Goal: Task Accomplishment & Management: Manage account settings

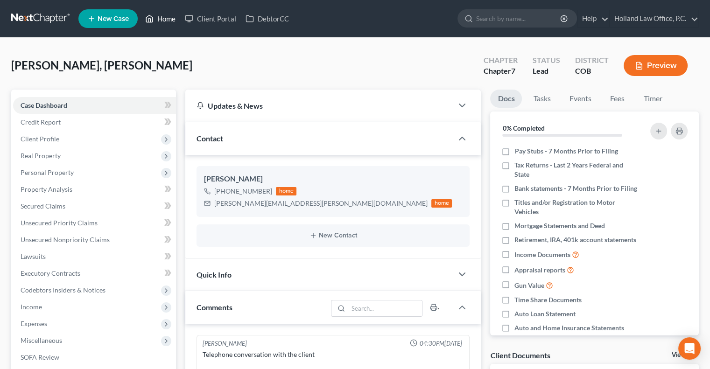
drag, startPoint x: 168, startPoint y: 20, endPoint x: 359, endPoint y: 16, distance: 191.9
click at [168, 20] on link "Home" at bounding box center [160, 18] width 40 height 17
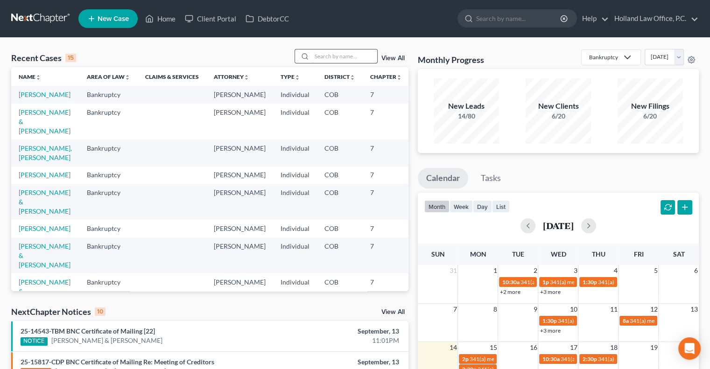
click at [332, 59] on input "search" at bounding box center [344, 56] width 65 height 14
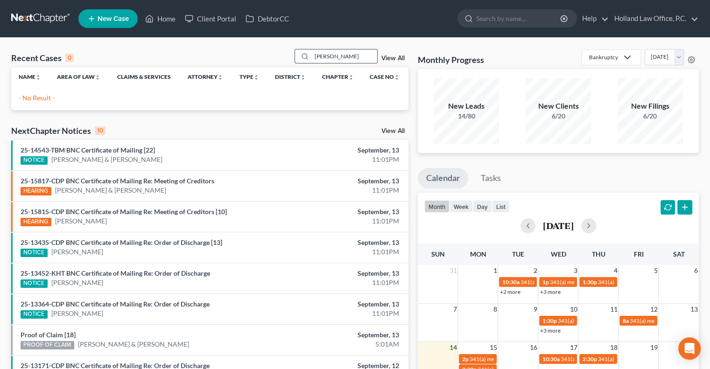
click at [338, 57] on input "Sean Renalo" at bounding box center [344, 56] width 65 height 14
click at [332, 57] on input "Sean Renallo" at bounding box center [344, 56] width 65 height 14
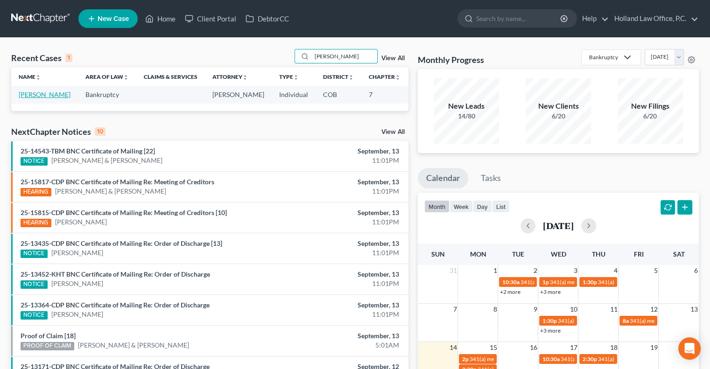
type input "[PERSON_NAME]"
click at [28, 97] on link "[PERSON_NAME]" at bounding box center [45, 95] width 52 height 8
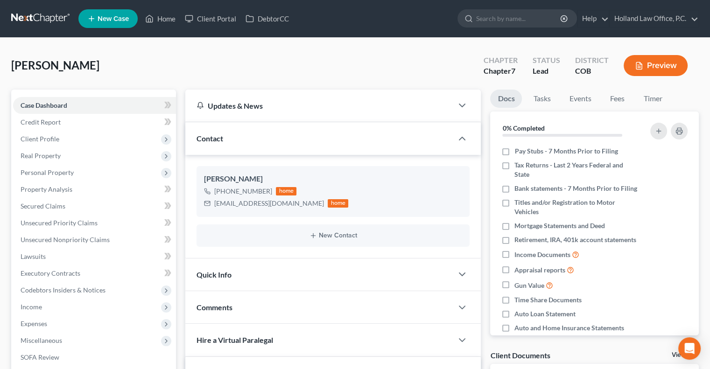
drag, startPoint x: 73, startPoint y: 142, endPoint x: 238, endPoint y: 149, distance: 164.9
click at [73, 142] on span "Client Profile" at bounding box center [94, 139] width 163 height 17
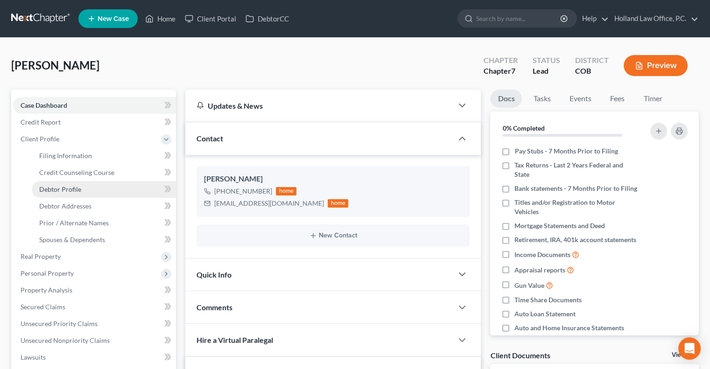
click at [63, 192] on span "Debtor Profile" at bounding box center [60, 189] width 42 height 8
select select "0"
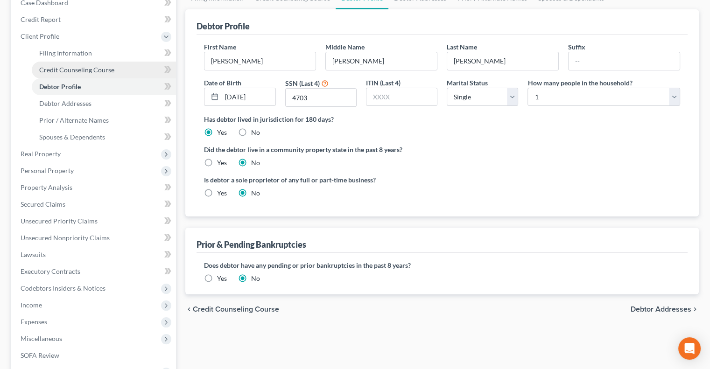
scroll to position [87, 0]
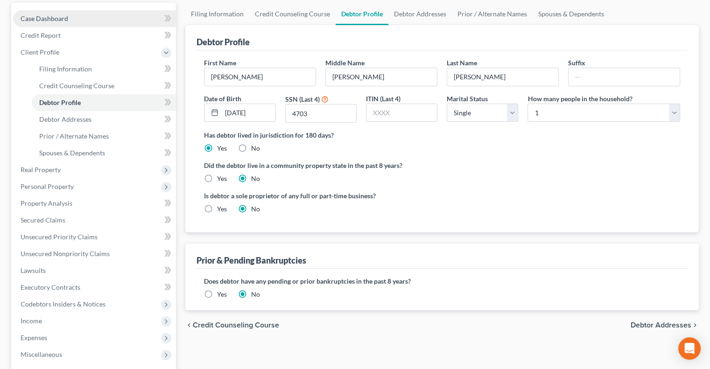
click at [48, 22] on span "Case Dashboard" at bounding box center [45, 18] width 48 height 8
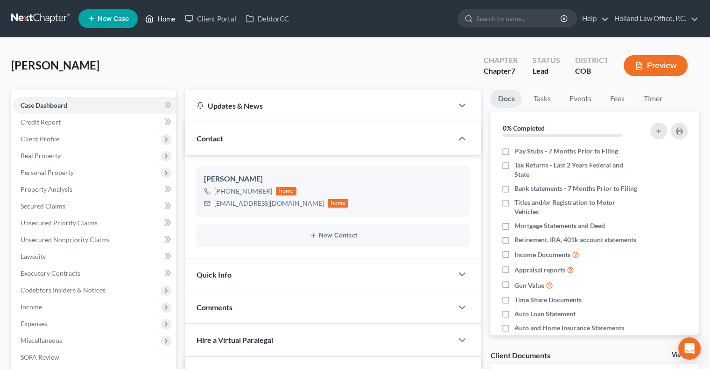
click at [171, 20] on link "Home" at bounding box center [160, 18] width 40 height 17
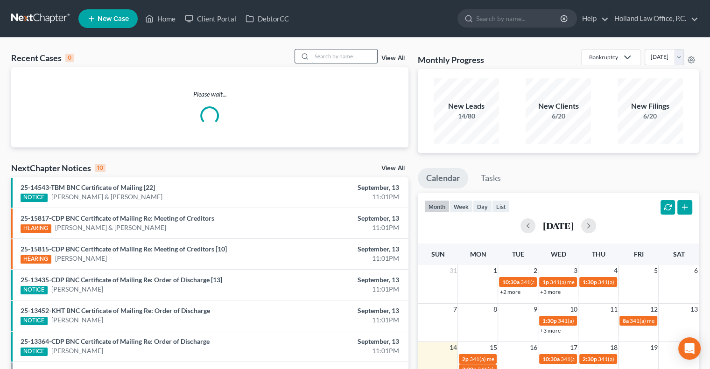
click at [334, 56] on input "search" at bounding box center [344, 56] width 65 height 14
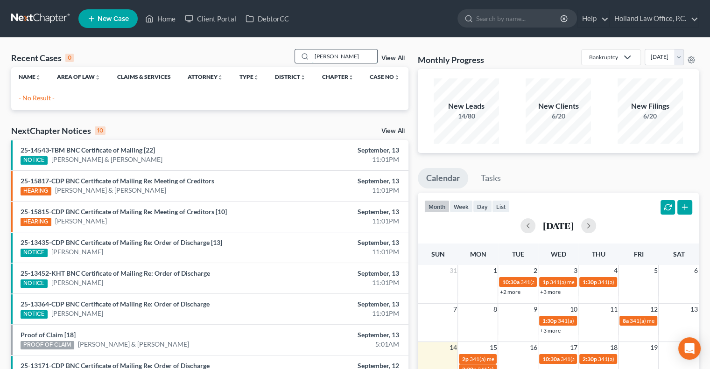
click at [322, 57] on input "Josh Kennedy" at bounding box center [344, 56] width 65 height 14
click at [343, 53] on input "Josh Kennedy" at bounding box center [344, 56] width 65 height 14
click at [349, 56] on input "Josh Kennedy" at bounding box center [344, 56] width 65 height 14
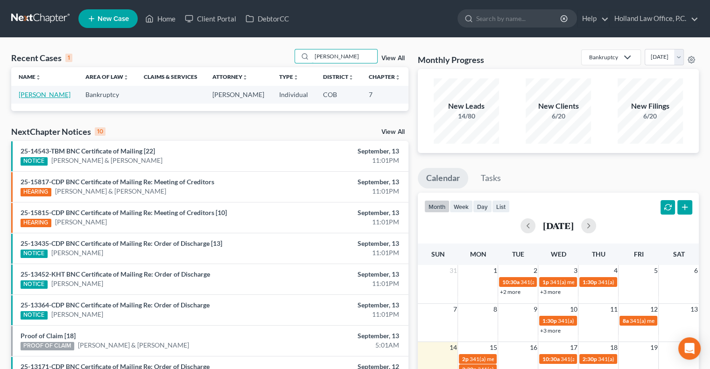
type input "[PERSON_NAME]"
click at [32, 95] on link "[PERSON_NAME]" at bounding box center [45, 95] width 52 height 8
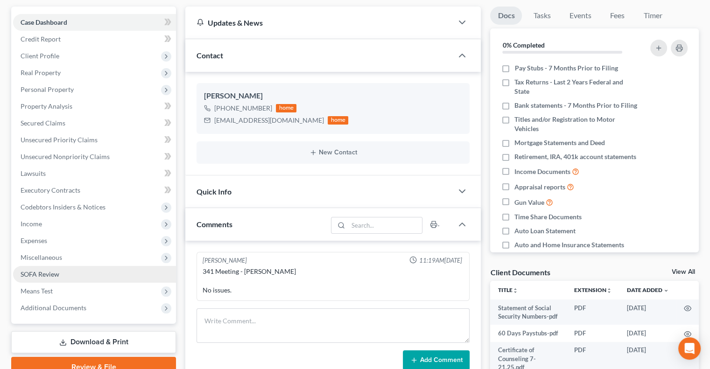
scroll to position [93, 0]
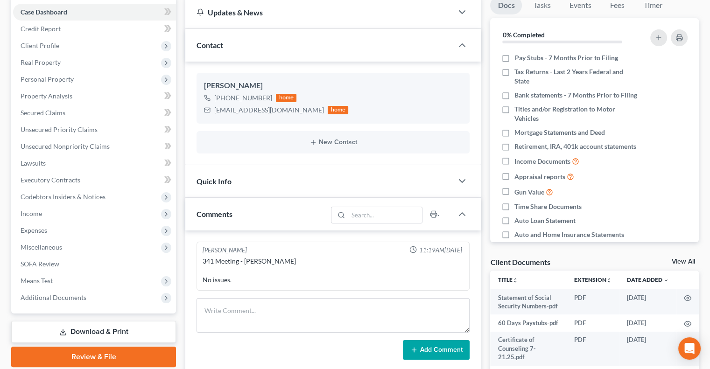
drag, startPoint x: 91, startPoint y: 293, endPoint x: 75, endPoint y: 320, distance: 32.3
click at [91, 293] on span "Additional Documents" at bounding box center [94, 297] width 163 height 17
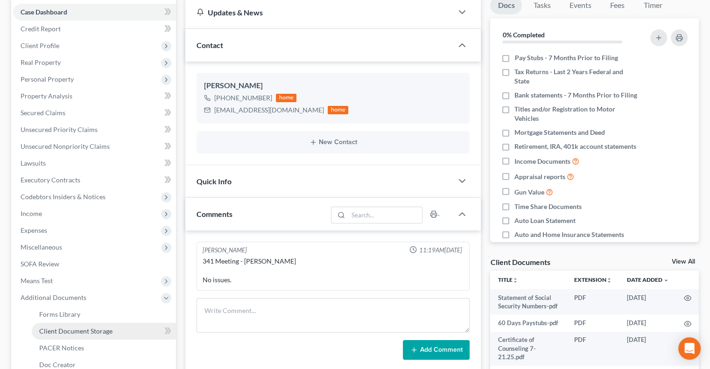
scroll to position [140, 0]
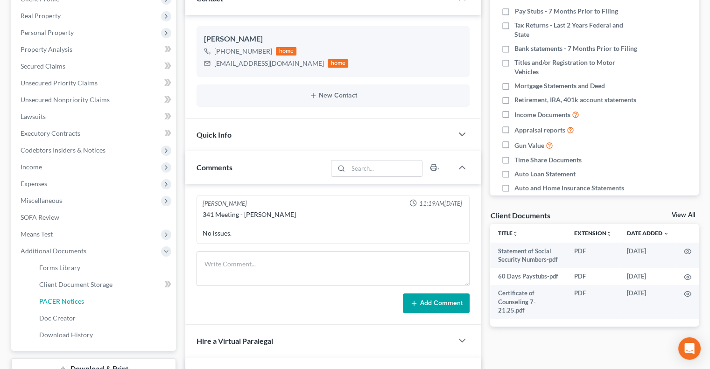
drag, startPoint x: 58, startPoint y: 301, endPoint x: 330, endPoint y: 190, distance: 294.2
click at [59, 301] on span "PACER Notices" at bounding box center [61, 301] width 45 height 8
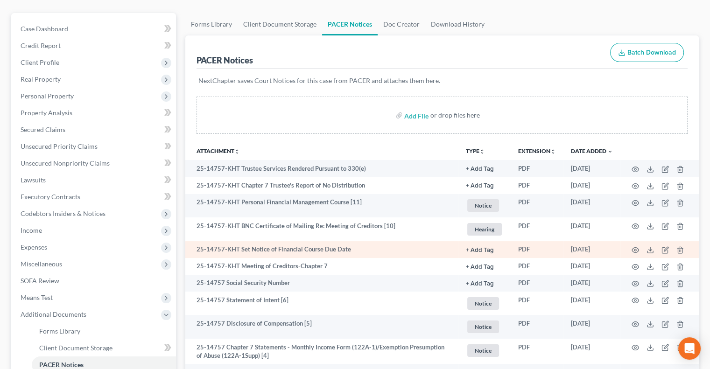
scroll to position [93, 0]
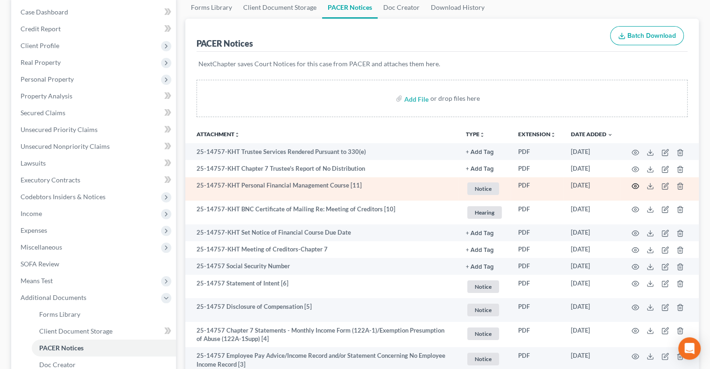
click at [635, 184] on icon "button" at bounding box center [634, 185] width 7 height 7
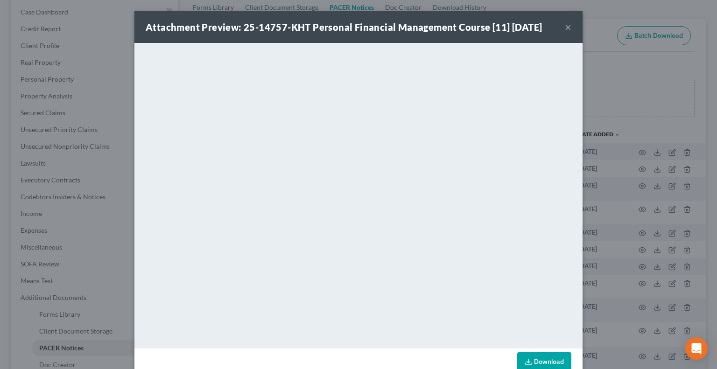
click at [565, 28] on button "×" at bounding box center [568, 26] width 7 height 11
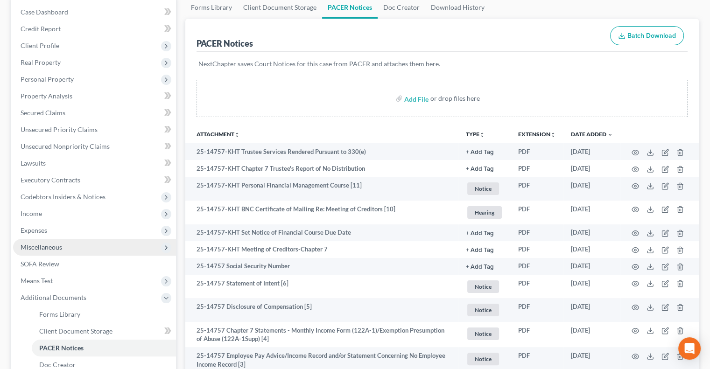
drag, startPoint x: 35, startPoint y: 250, endPoint x: 61, endPoint y: 252, distance: 25.7
click at [36, 250] on span "Miscellaneous" at bounding box center [42, 247] width 42 height 8
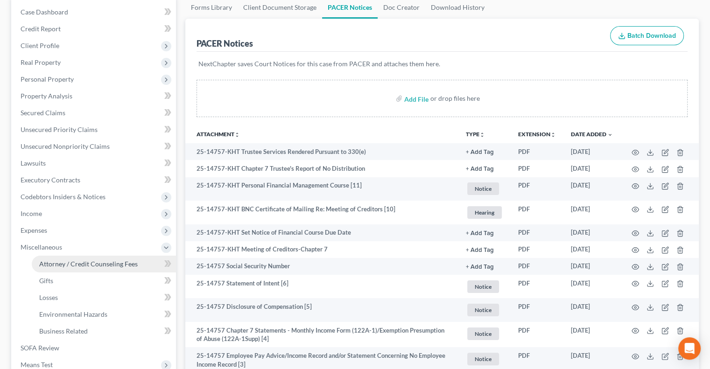
click at [112, 263] on span "Attorney / Credit Counseling Fees" at bounding box center [88, 264] width 98 height 8
select select "0"
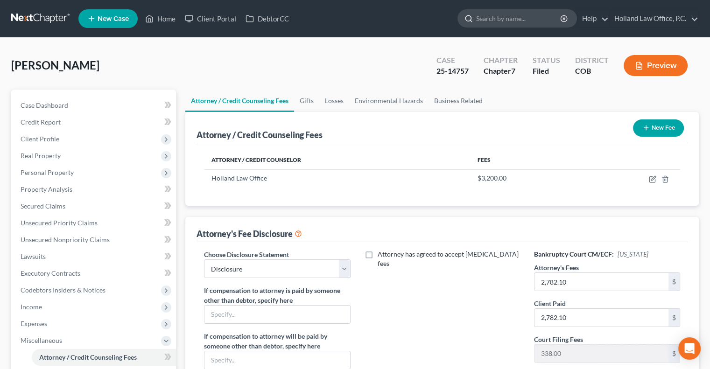
click at [484, 22] on input "search" at bounding box center [518, 18] width 85 height 17
drag, startPoint x: 165, startPoint y: 18, endPoint x: 222, endPoint y: 33, distance: 58.4
click at [166, 18] on link "Home" at bounding box center [160, 18] width 40 height 17
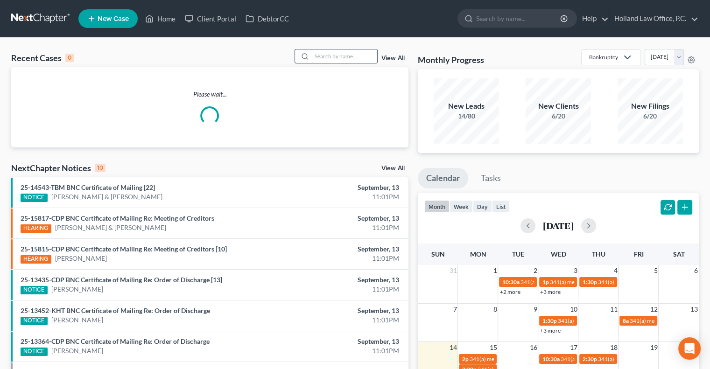
click at [312, 60] on input "search" at bounding box center [344, 56] width 65 height 14
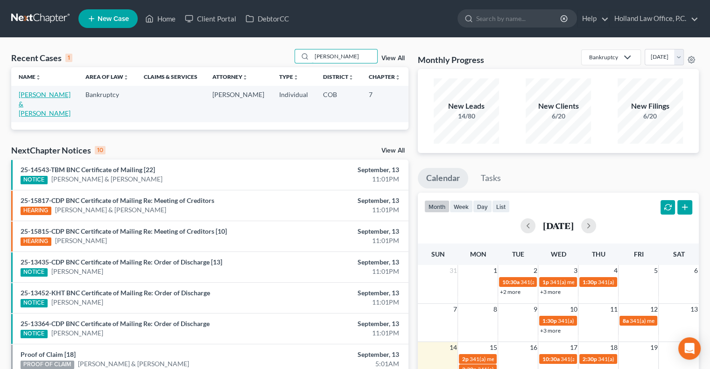
type input "Hoefer"
click at [26, 97] on link "[PERSON_NAME] & [PERSON_NAME]" at bounding box center [45, 104] width 52 height 27
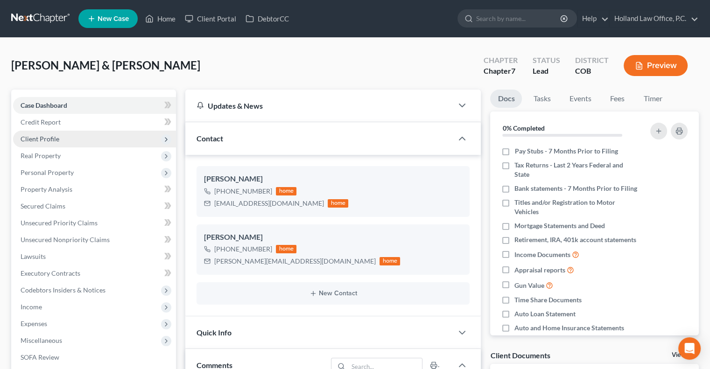
click at [60, 141] on span "Client Profile" at bounding box center [94, 139] width 163 height 17
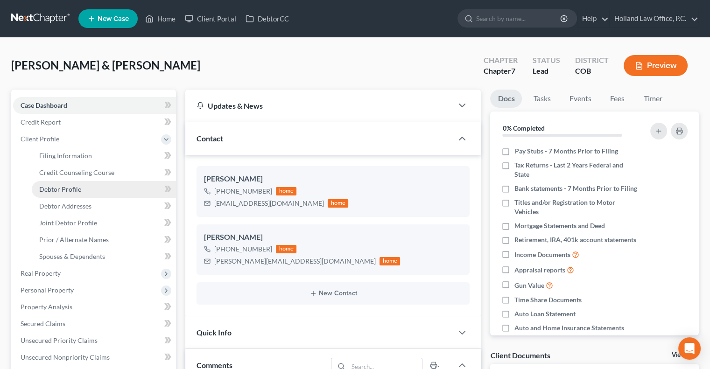
click at [96, 186] on link "Debtor Profile" at bounding box center [104, 189] width 144 height 17
select select "1"
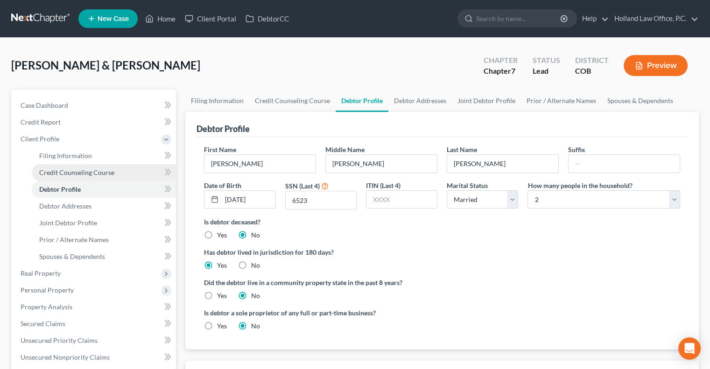
click at [65, 176] on span "Credit Counseling Course" at bounding box center [76, 172] width 75 height 8
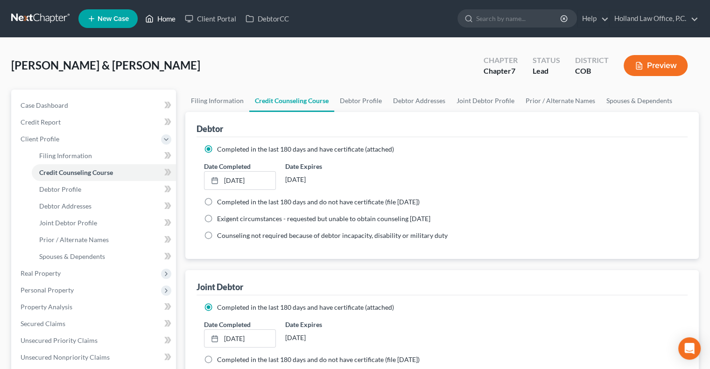
drag, startPoint x: 166, startPoint y: 22, endPoint x: 217, endPoint y: 38, distance: 53.0
click at [168, 22] on link "Home" at bounding box center [160, 18] width 40 height 17
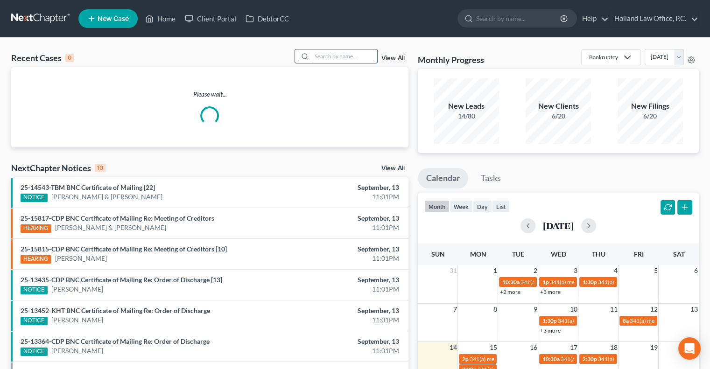
click at [332, 52] on input "search" at bounding box center [344, 56] width 65 height 14
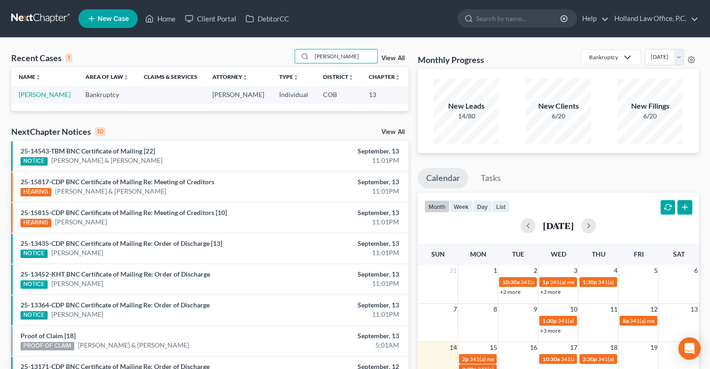
type input "[PERSON_NAME]"
click at [78, 91] on td "Bankruptcy" at bounding box center [107, 94] width 58 height 17
click at [39, 96] on link "[PERSON_NAME]" at bounding box center [45, 95] width 52 height 8
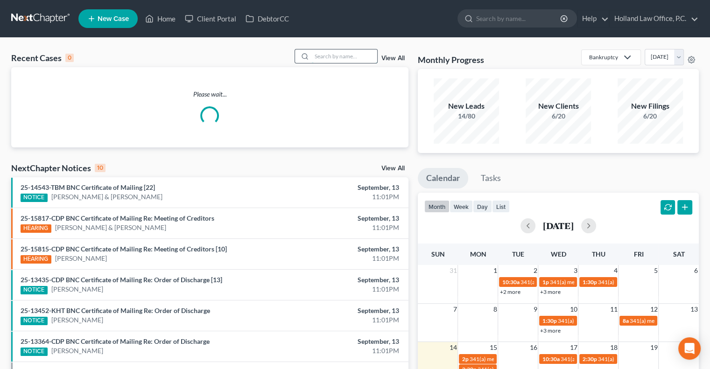
click at [344, 61] on input "search" at bounding box center [344, 56] width 65 height 14
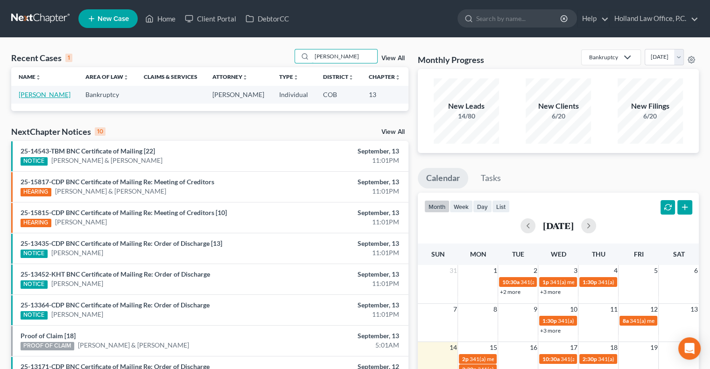
type input "[PERSON_NAME]"
click at [34, 98] on link "[PERSON_NAME]" at bounding box center [45, 95] width 52 height 8
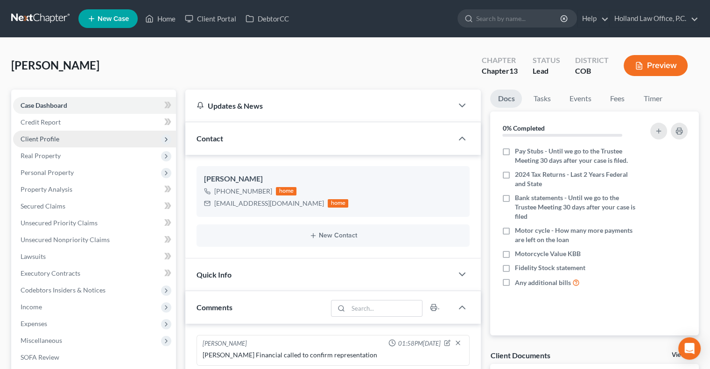
click at [47, 141] on span "Client Profile" at bounding box center [40, 139] width 39 height 8
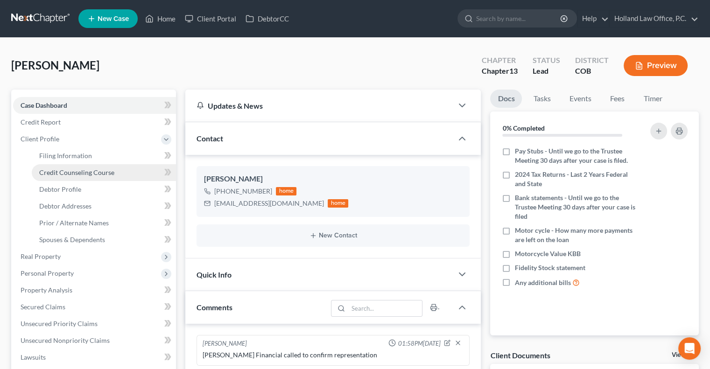
click at [50, 173] on span "Credit Counseling Course" at bounding box center [76, 172] width 75 height 8
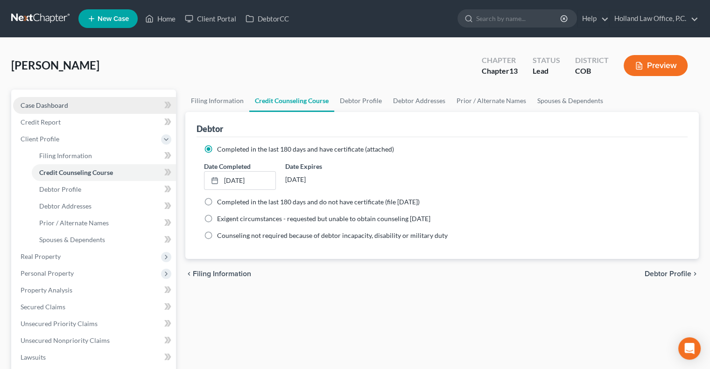
click at [58, 104] on span "Case Dashboard" at bounding box center [45, 105] width 48 height 8
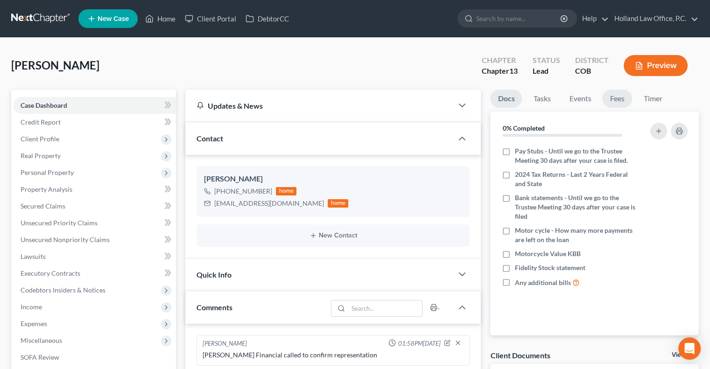
click at [613, 99] on link "Fees" at bounding box center [617, 99] width 30 height 18
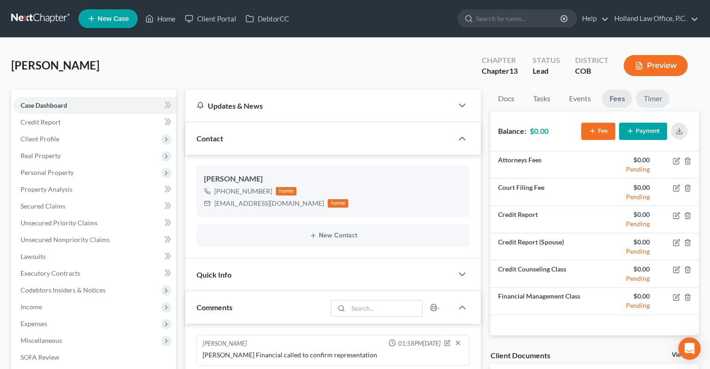
click at [651, 100] on link "Timer" at bounding box center [653, 99] width 34 height 18
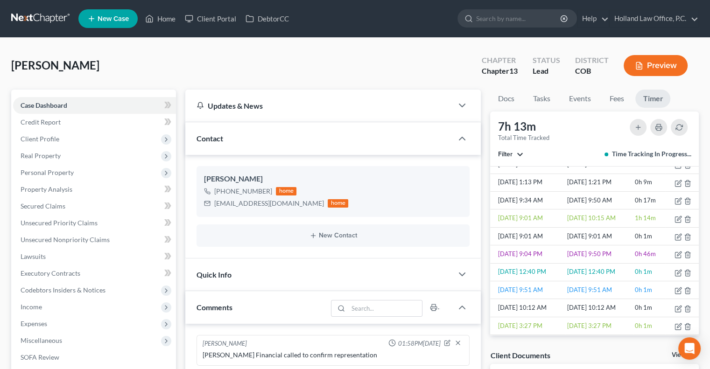
scroll to position [267, 0]
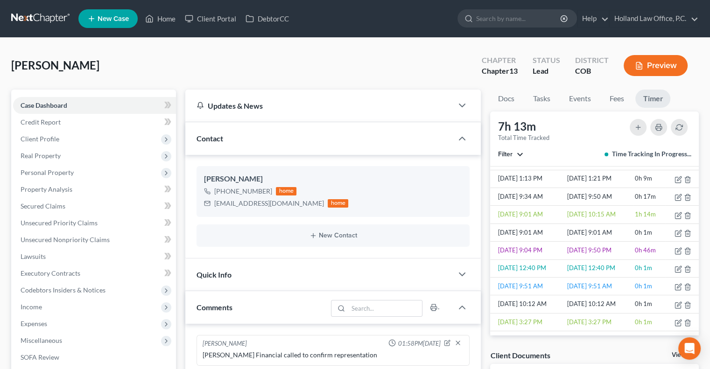
drag, startPoint x: 699, startPoint y: 252, endPoint x: 700, endPoint y: 245, distance: 7.1
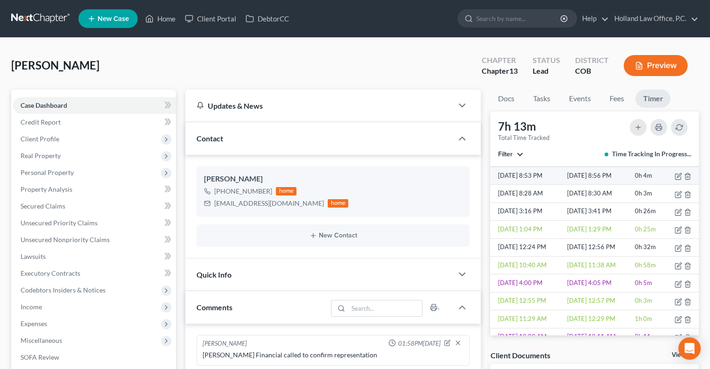
scroll to position [0, 0]
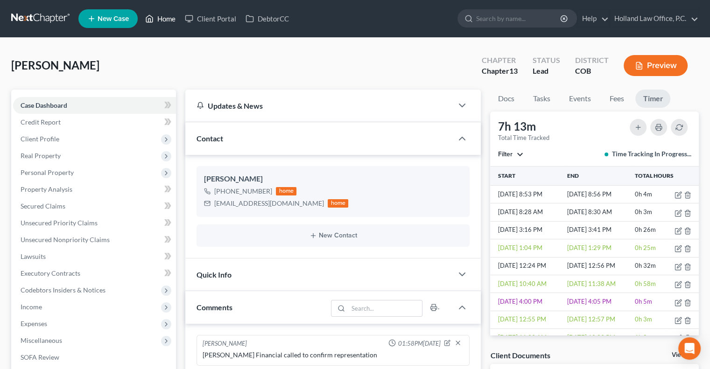
drag, startPoint x: 169, startPoint y: 18, endPoint x: 175, endPoint y: 16, distance: 6.7
click at [169, 18] on link "Home" at bounding box center [160, 18] width 40 height 17
click at [209, 18] on link "Client Portal" at bounding box center [210, 18] width 61 height 17
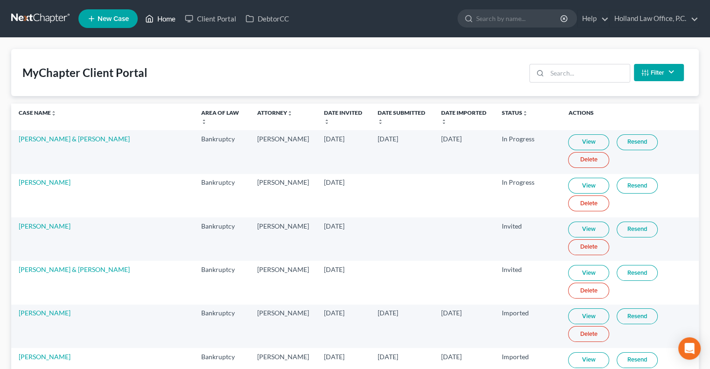
click at [165, 21] on link "Home" at bounding box center [160, 18] width 40 height 17
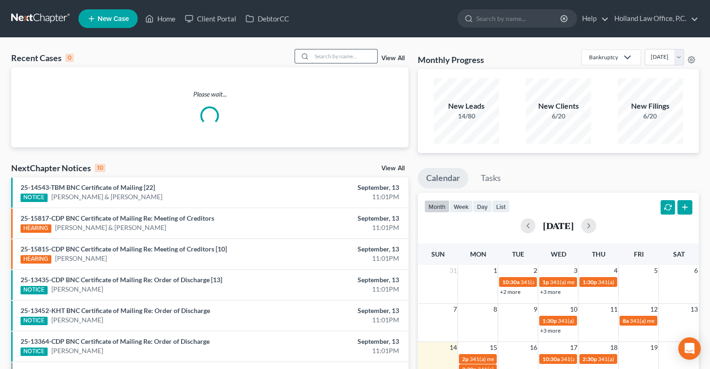
click at [325, 54] on input "search" at bounding box center [344, 56] width 65 height 14
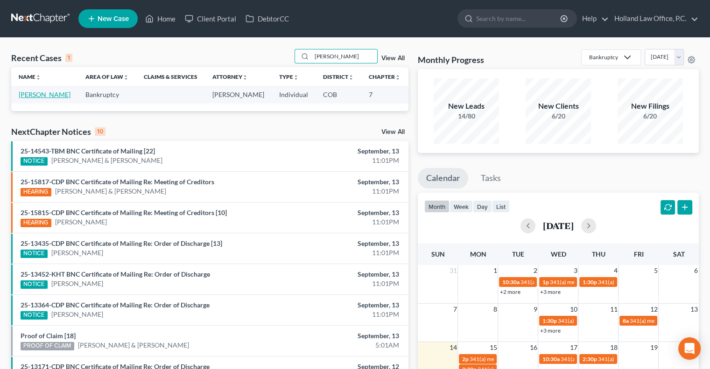
type input "[PERSON_NAME]"
click at [28, 94] on link "[PERSON_NAME]" at bounding box center [45, 95] width 52 height 8
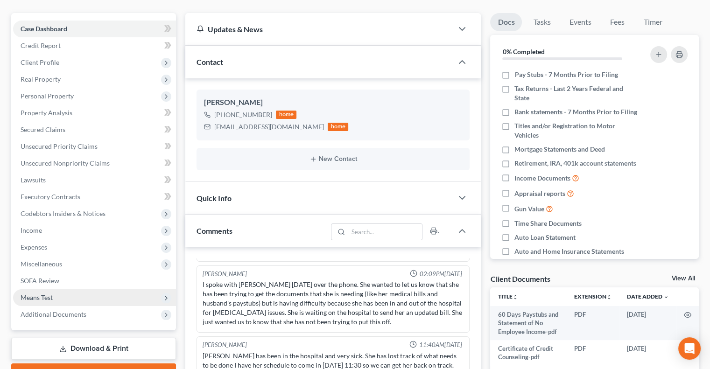
scroll to position [93, 0]
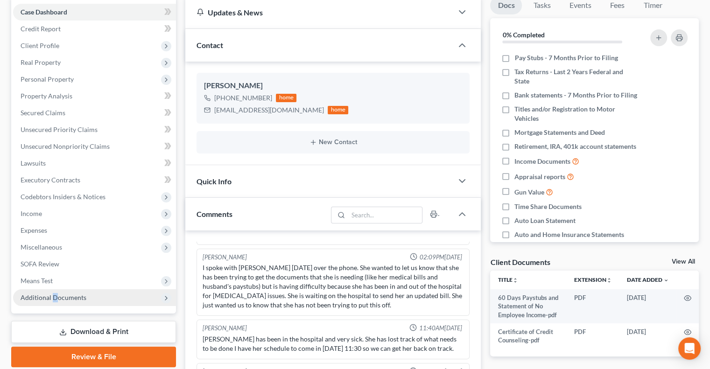
drag, startPoint x: 54, startPoint y: 294, endPoint x: 52, endPoint y: 301, distance: 7.1
click at [54, 295] on span "Additional Documents" at bounding box center [54, 298] width 66 height 8
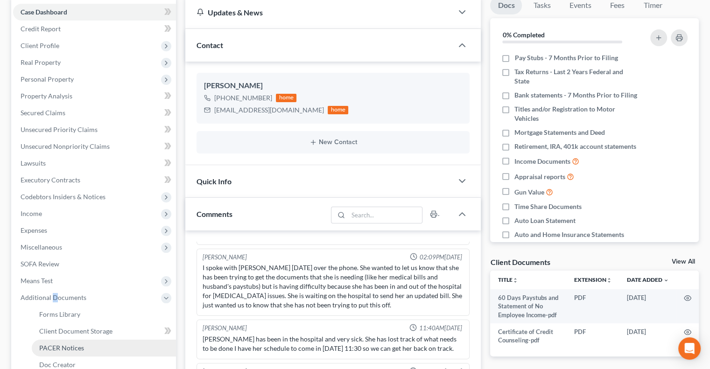
click at [50, 348] on span "PACER Notices" at bounding box center [61, 348] width 45 height 8
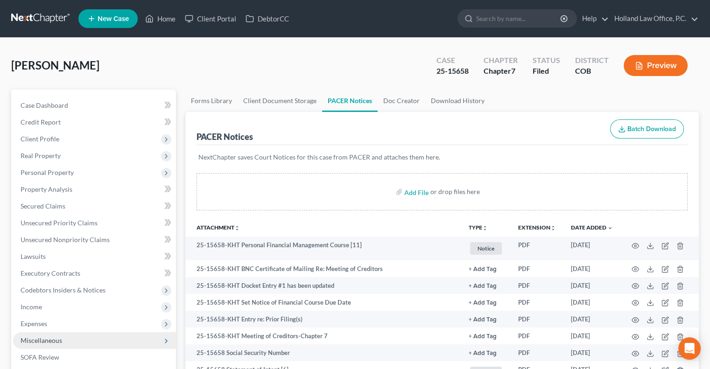
click at [46, 338] on span "Miscellaneous" at bounding box center [42, 341] width 42 height 8
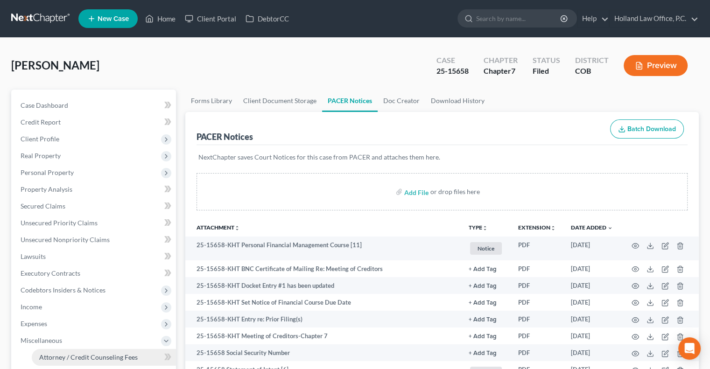
click at [73, 358] on span "Attorney / Credit Counseling Fees" at bounding box center [88, 357] width 98 height 8
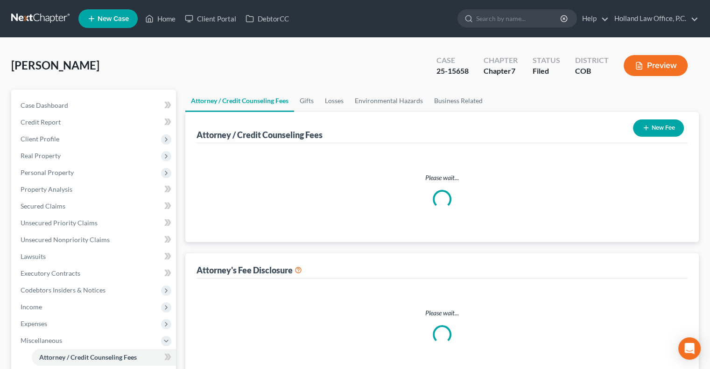
select select "0"
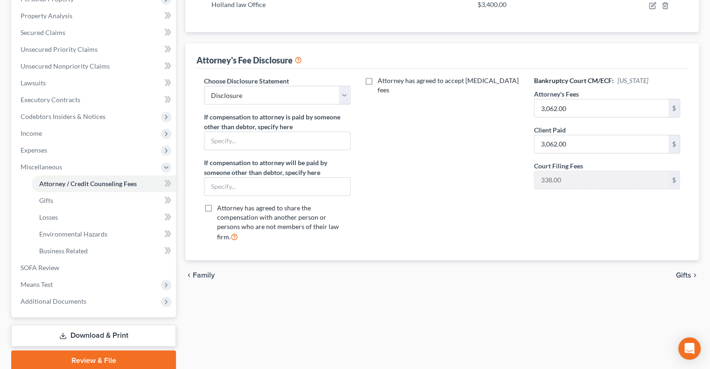
scroll to position [187, 0]
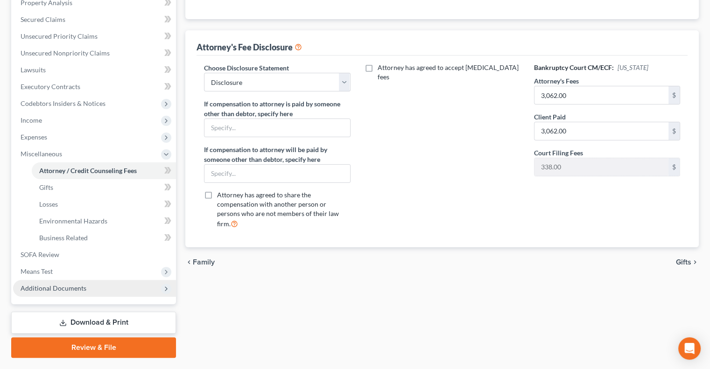
click at [46, 288] on span "Additional Documents" at bounding box center [54, 288] width 66 height 8
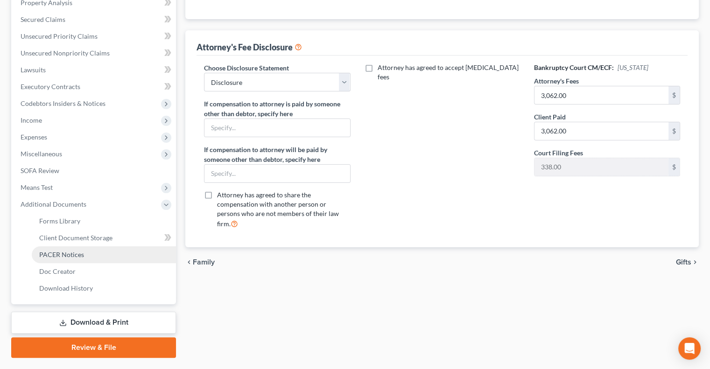
click at [52, 258] on span "PACER Notices" at bounding box center [61, 255] width 45 height 8
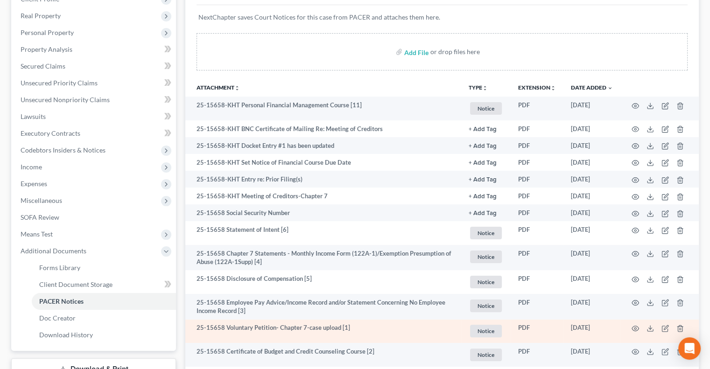
scroll to position [211, 0]
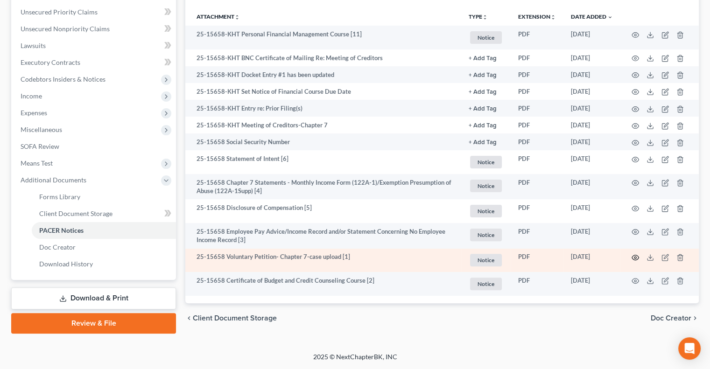
click at [634, 255] on icon "button" at bounding box center [634, 257] width 7 height 7
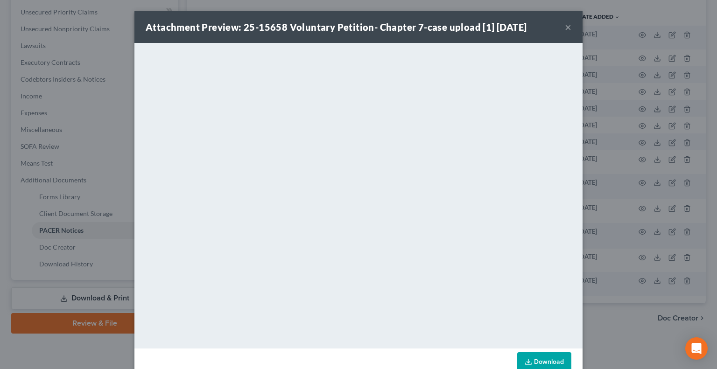
click at [565, 27] on button "×" at bounding box center [568, 26] width 7 height 11
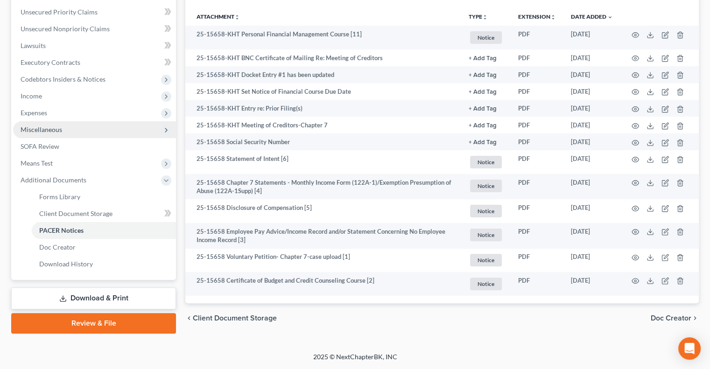
click at [50, 130] on span "Miscellaneous" at bounding box center [42, 130] width 42 height 8
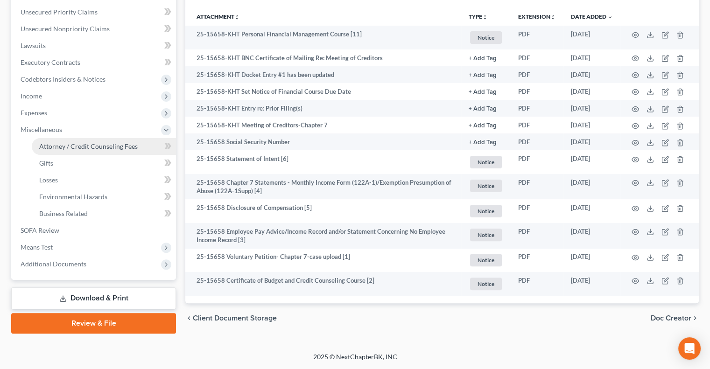
click at [113, 147] on span "Attorney / Credit Counseling Fees" at bounding box center [88, 146] width 98 height 8
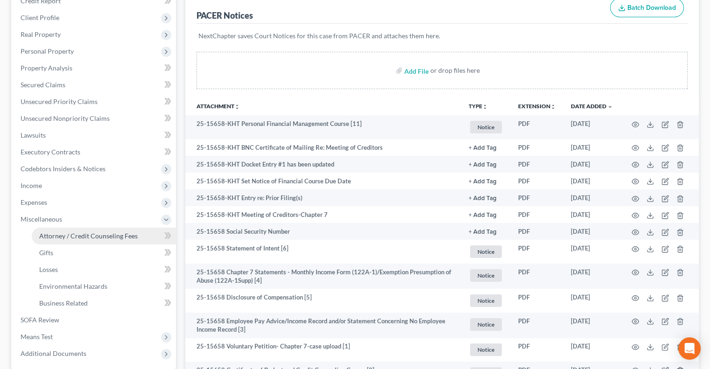
select select "0"
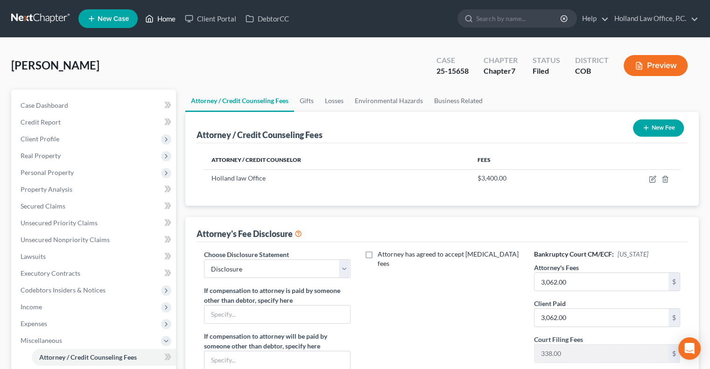
click at [165, 20] on link "Home" at bounding box center [160, 18] width 40 height 17
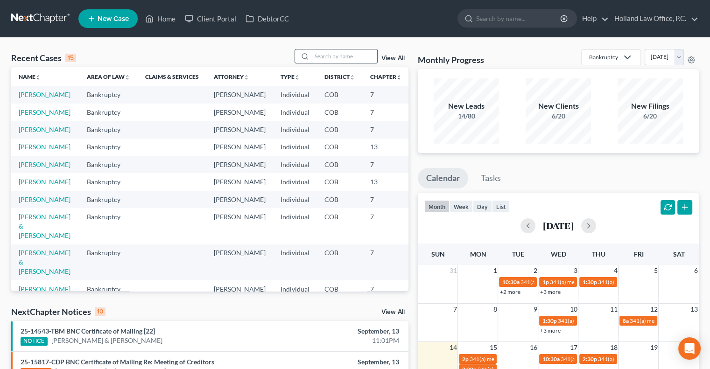
click at [329, 56] on input "search" at bounding box center [344, 56] width 65 height 14
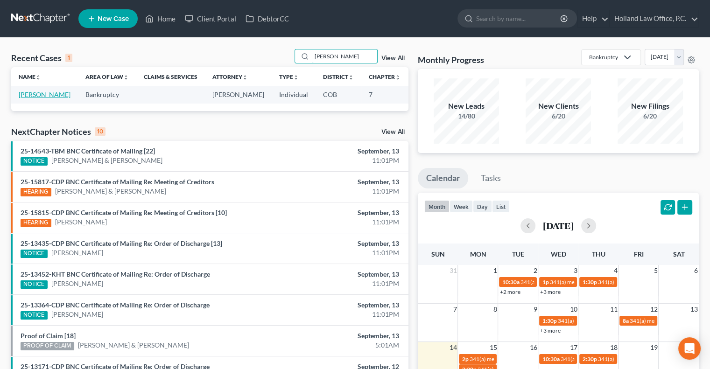
type input "[PERSON_NAME]"
click at [35, 97] on link "[PERSON_NAME]" at bounding box center [45, 95] width 52 height 8
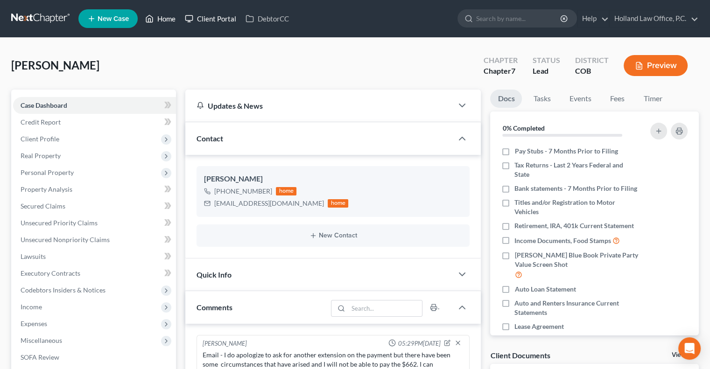
drag, startPoint x: 171, startPoint y: 21, endPoint x: 189, endPoint y: 24, distance: 18.5
click at [171, 21] on link "Home" at bounding box center [160, 18] width 40 height 17
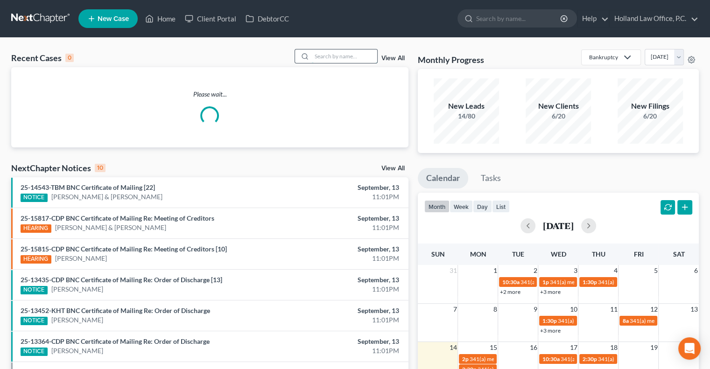
click at [349, 59] on input "search" at bounding box center [344, 56] width 65 height 14
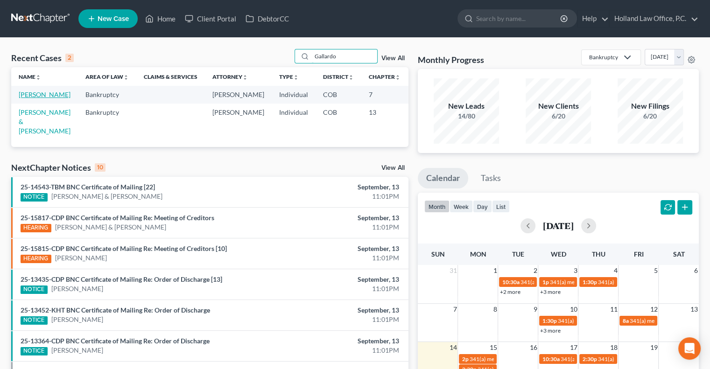
type input "Gallardo"
click at [35, 98] on link "[PERSON_NAME]" at bounding box center [45, 95] width 52 height 8
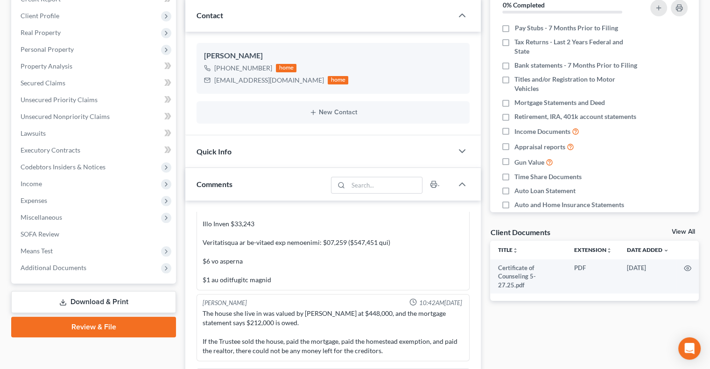
scroll to position [140, 0]
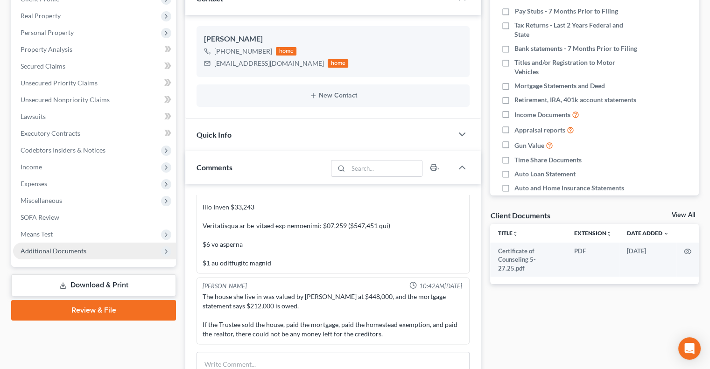
drag, startPoint x: 55, startPoint y: 245, endPoint x: 54, endPoint y: 250, distance: 4.7
click at [54, 246] on span "Additional Documents" at bounding box center [94, 251] width 163 height 17
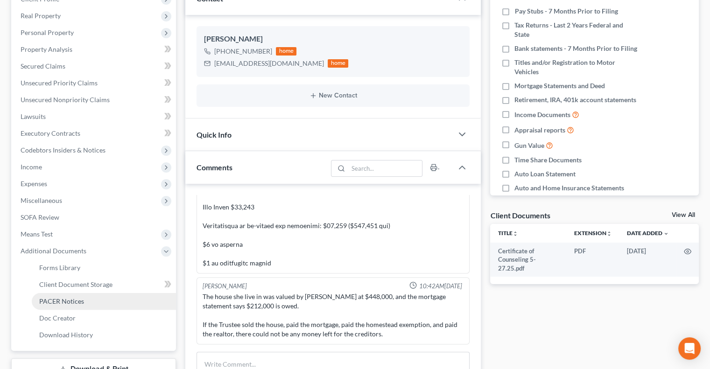
click at [50, 296] on link "PACER Notices" at bounding box center [104, 301] width 144 height 17
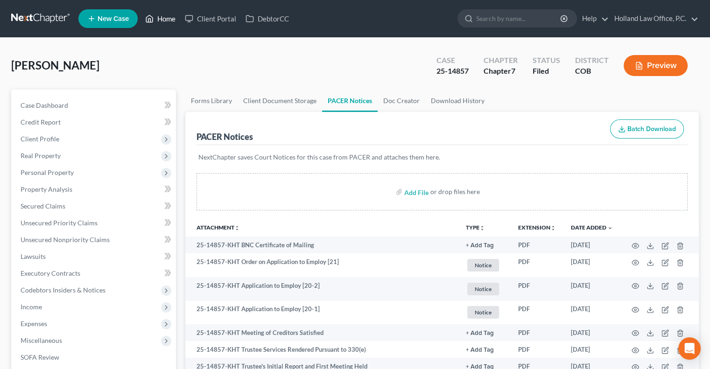
click at [162, 18] on link "Home" at bounding box center [160, 18] width 40 height 17
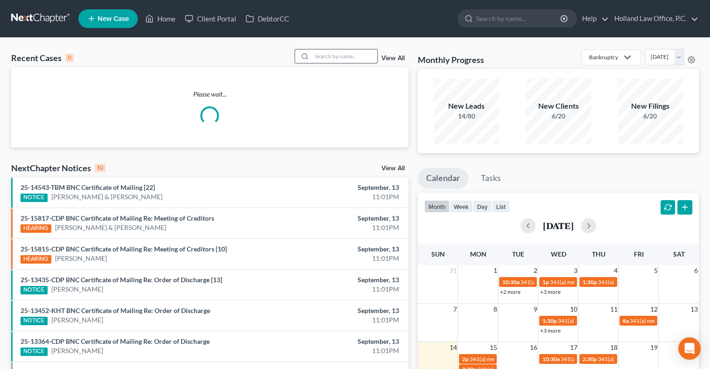
click at [340, 60] on input "search" at bounding box center [344, 56] width 65 height 14
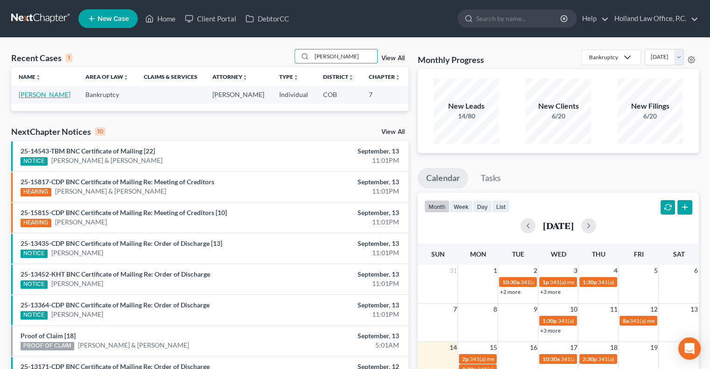
type input "[PERSON_NAME]"
click at [31, 93] on link "[PERSON_NAME]" at bounding box center [45, 95] width 52 height 8
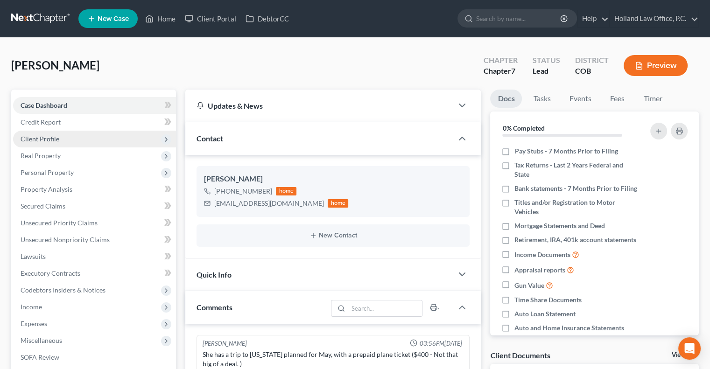
click at [50, 141] on span "Client Profile" at bounding box center [40, 139] width 39 height 8
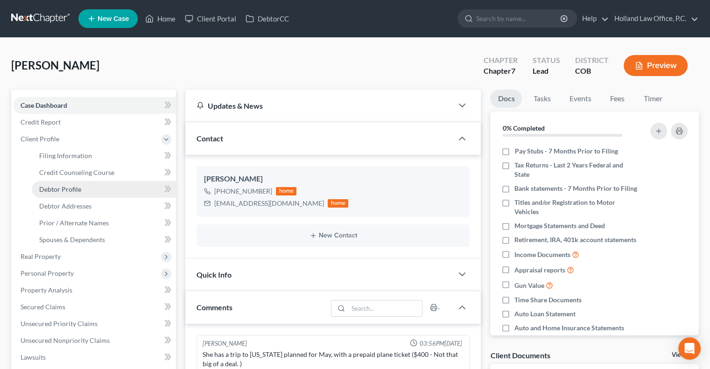
click at [51, 188] on span "Debtor Profile" at bounding box center [60, 189] width 42 height 8
select select "0"
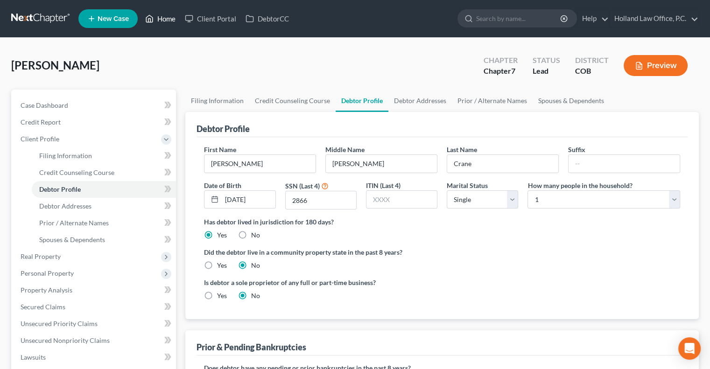
click at [176, 22] on link "Home" at bounding box center [160, 18] width 40 height 17
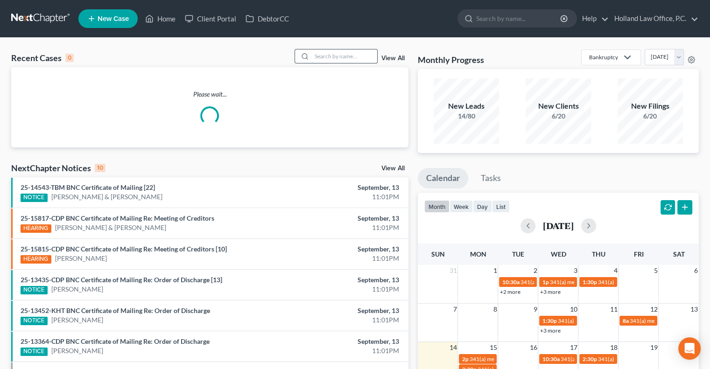
click at [358, 56] on input "search" at bounding box center [344, 56] width 65 height 14
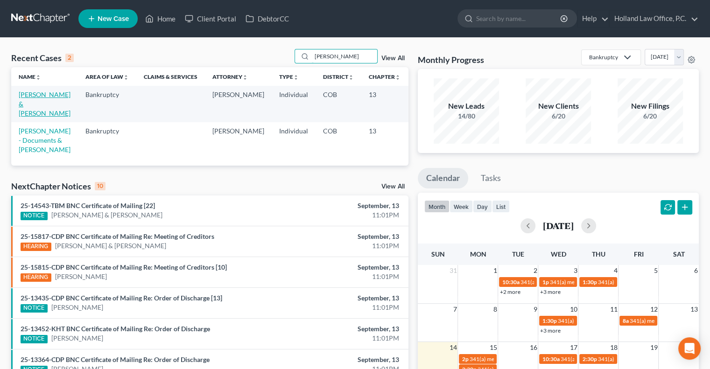
type input "[PERSON_NAME]"
click at [25, 100] on link "[PERSON_NAME] & [PERSON_NAME]" at bounding box center [45, 104] width 52 height 27
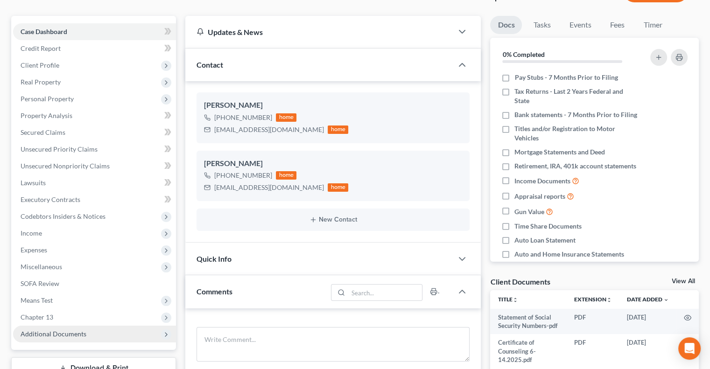
scroll to position [140, 0]
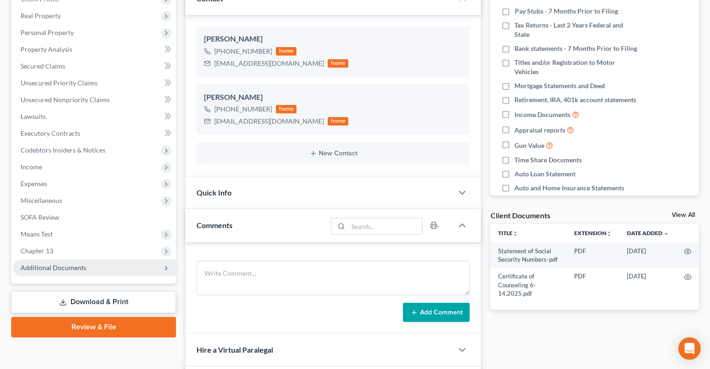
click at [41, 271] on span "Additional Documents" at bounding box center [54, 268] width 66 height 8
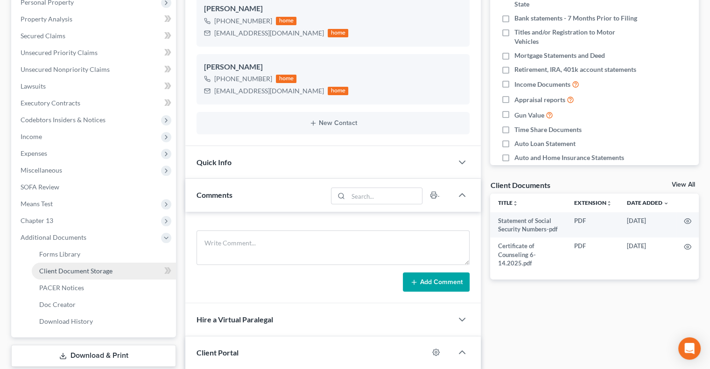
scroll to position [187, 0]
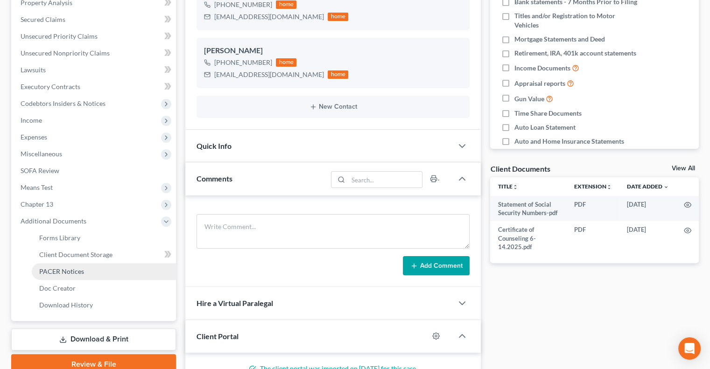
drag, startPoint x: 83, startPoint y: 269, endPoint x: 175, endPoint y: 267, distance: 92.4
click at [84, 269] on link "PACER Notices" at bounding box center [104, 271] width 144 height 17
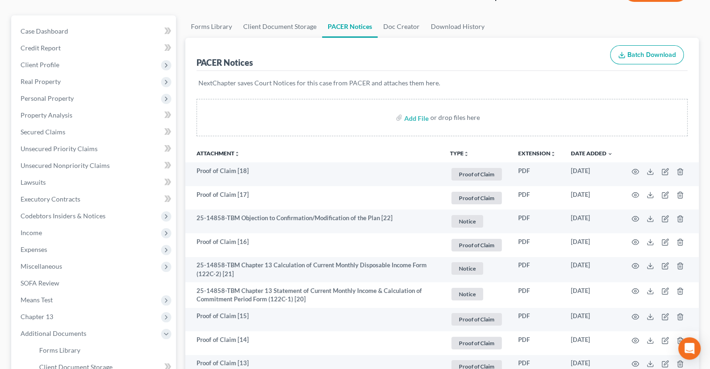
scroll to position [8, 0]
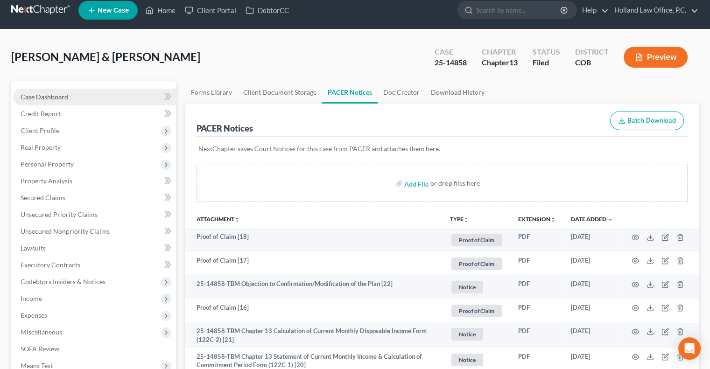
click at [40, 100] on link "Case Dashboard" at bounding box center [94, 97] width 163 height 17
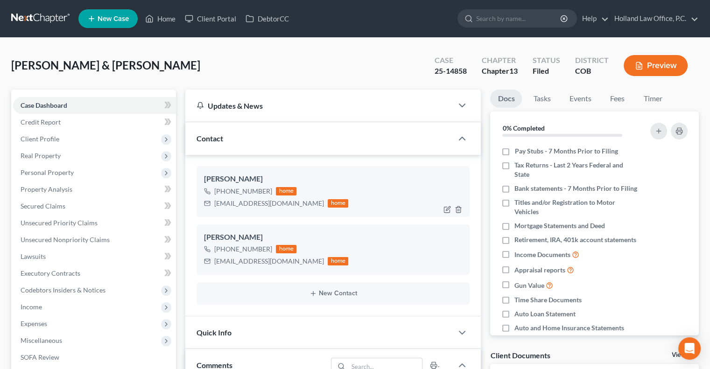
drag, startPoint x: 268, startPoint y: 190, endPoint x: 232, endPoint y: 194, distance: 36.1
click at [220, 192] on div "[PHONE_NUMBER]" at bounding box center [243, 191] width 58 height 9
copy div "[PHONE_NUMBER]"
click at [173, 21] on link "Home" at bounding box center [160, 18] width 40 height 17
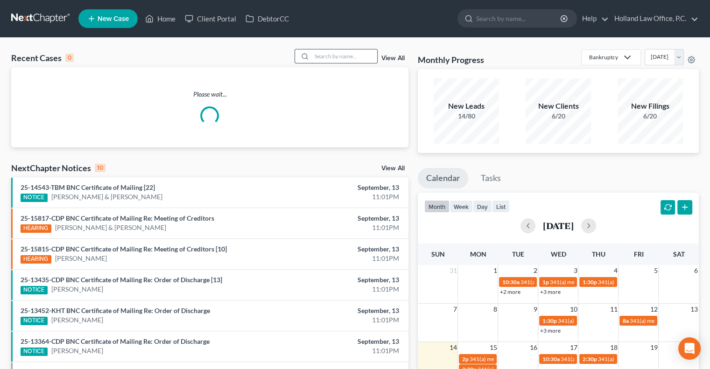
click at [333, 55] on input "search" at bounding box center [344, 56] width 65 height 14
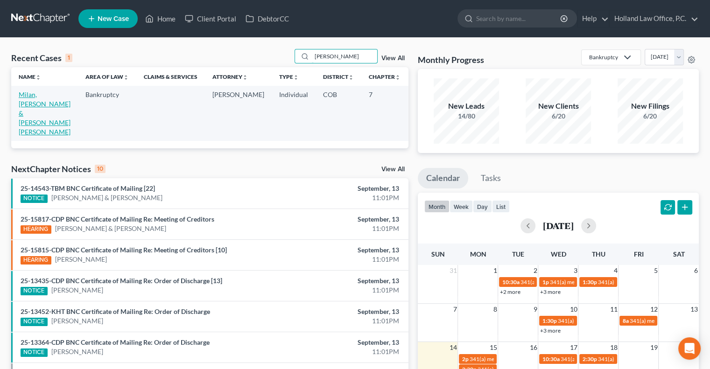
type input "[PERSON_NAME]"
click at [35, 107] on link "Milan, [PERSON_NAME] & [PERSON_NAME] [PERSON_NAME]" at bounding box center [45, 113] width 52 height 45
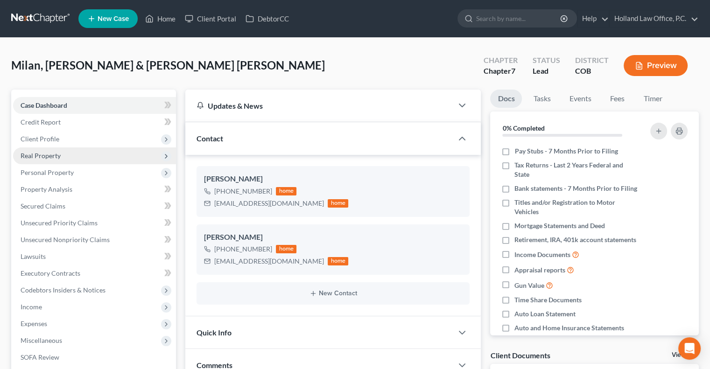
drag, startPoint x: 60, startPoint y: 143, endPoint x: 60, endPoint y: 151, distance: 8.4
click at [60, 143] on span "Client Profile" at bounding box center [94, 139] width 163 height 17
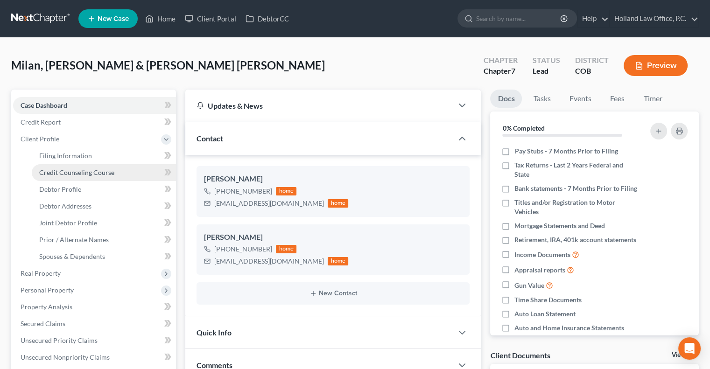
click at [60, 175] on span "Credit Counseling Course" at bounding box center [76, 172] width 75 height 8
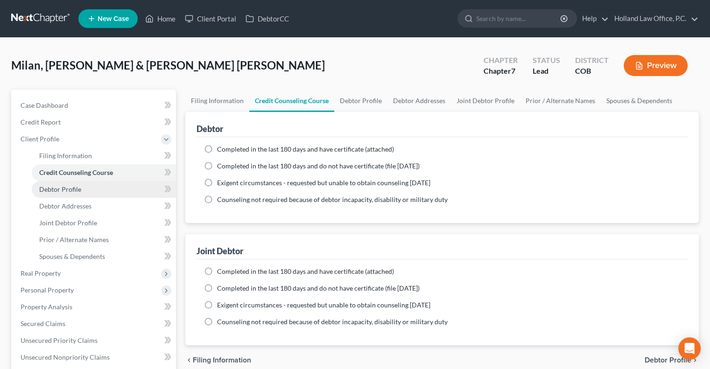
click at [66, 192] on span "Debtor Profile" at bounding box center [60, 189] width 42 height 8
select select "1"
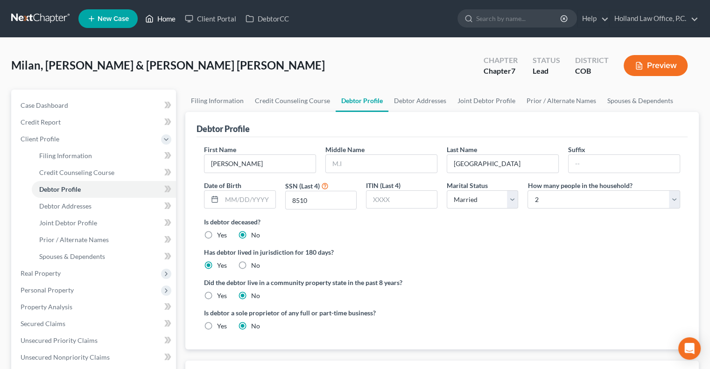
click at [164, 16] on link "Home" at bounding box center [160, 18] width 40 height 17
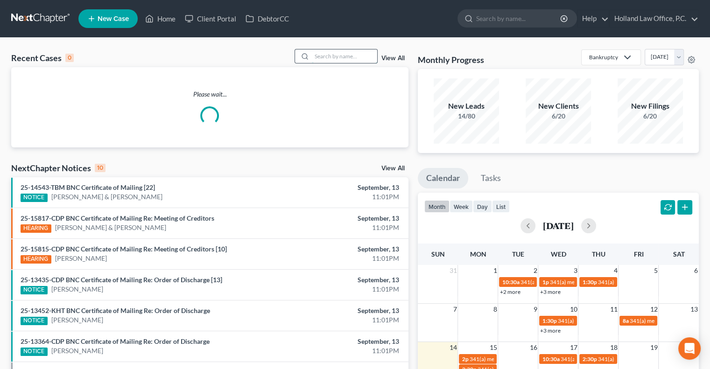
click at [332, 57] on input "search" at bounding box center [344, 56] width 65 height 14
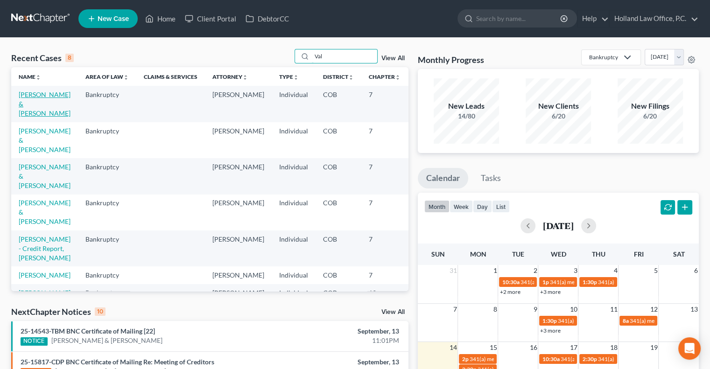
type input "Val"
click at [22, 103] on link "[PERSON_NAME] & [PERSON_NAME]" at bounding box center [45, 104] width 52 height 27
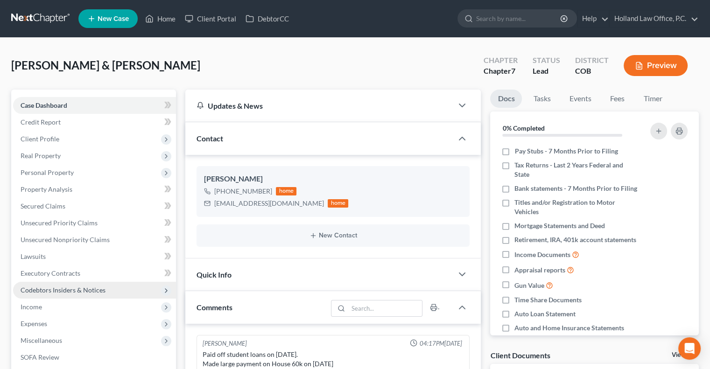
scroll to position [47, 0]
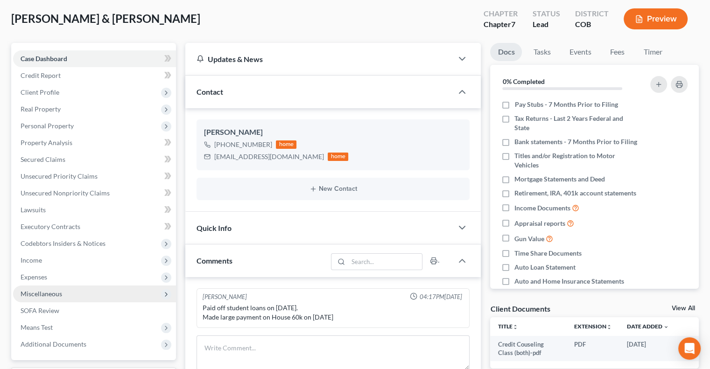
click at [65, 290] on span "Miscellaneous" at bounding box center [94, 294] width 163 height 17
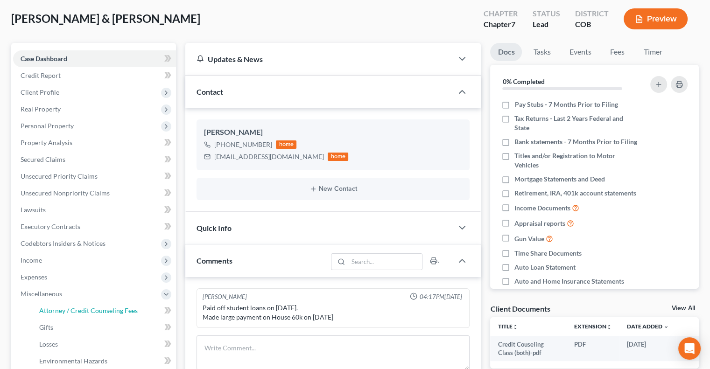
drag, startPoint x: 77, startPoint y: 307, endPoint x: 259, endPoint y: 235, distance: 195.7
click at [78, 307] on span "Attorney / Credit Counseling Fees" at bounding box center [88, 311] width 98 height 8
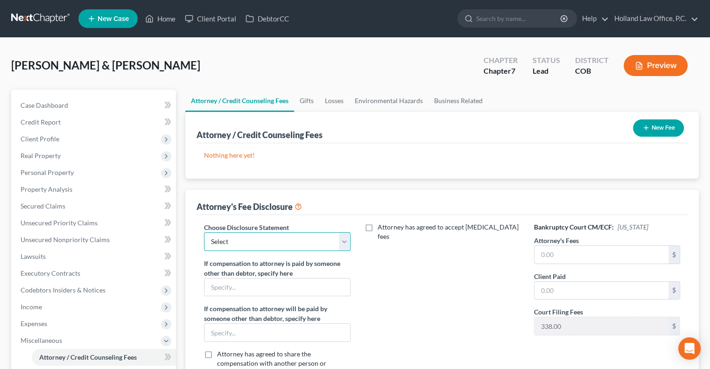
click at [275, 236] on select "Select Disclosure" at bounding box center [277, 241] width 146 height 19
select select "0"
click at [204, 232] on select "Select Disclosure" at bounding box center [277, 241] width 146 height 19
click at [587, 255] on input "text" at bounding box center [601, 255] width 134 height 18
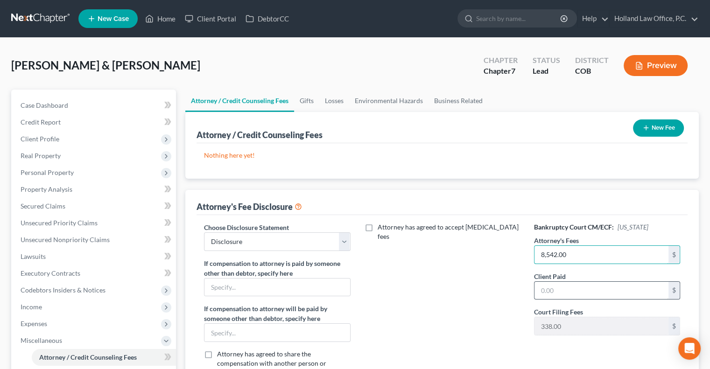
type input "8,542.00"
click at [570, 285] on input "text" at bounding box center [601, 291] width 134 height 18
type input "8,542.00"
click at [653, 132] on button "New Fee" at bounding box center [658, 127] width 51 height 17
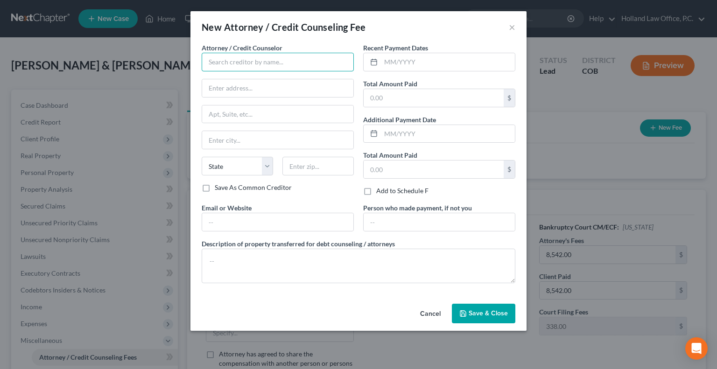
click at [231, 63] on input "text" at bounding box center [278, 62] width 152 height 19
type input "Holland Law Office"
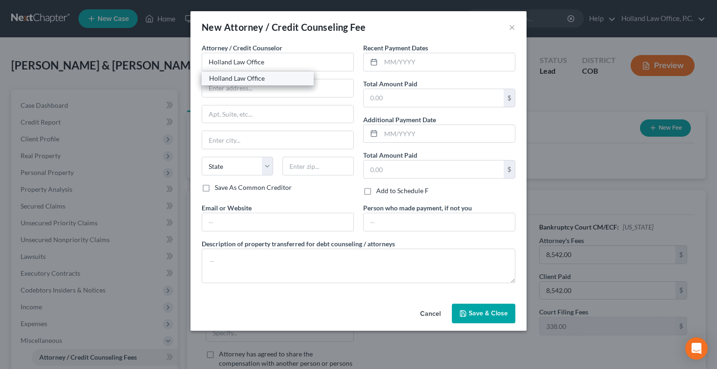
click at [245, 84] on div "Holland Law Office" at bounding box center [258, 78] width 112 height 14
type input "[STREET_ADDRESS][PERSON_NAME]"
type input "Loveland"
select select "5"
type input "80538"
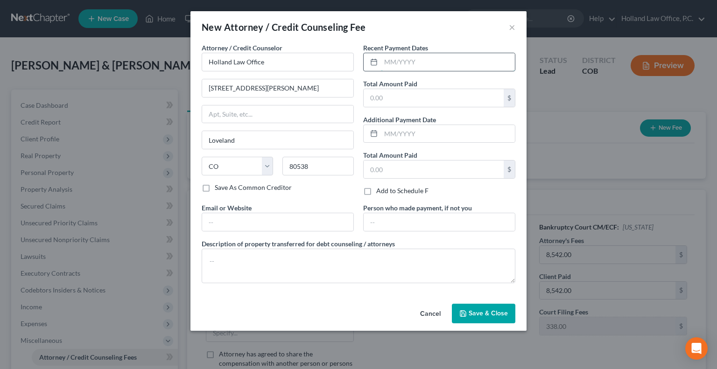
click at [433, 65] on input "text" at bounding box center [448, 62] width 134 height 18
click at [398, 97] on input "text" at bounding box center [434, 98] width 140 height 18
type input "6"
click at [414, 56] on input "text" at bounding box center [448, 62] width 134 height 18
type input "[DATE]"
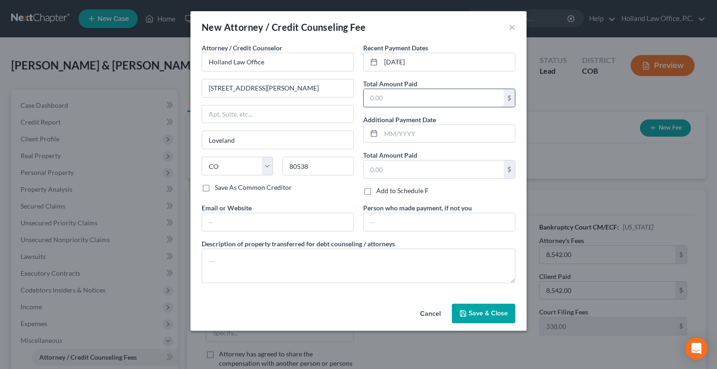
drag, startPoint x: 409, startPoint y: 98, endPoint x: 405, endPoint y: 91, distance: 7.5
click at [408, 97] on input "text" at bounding box center [434, 98] width 140 height 18
type input "9,000.00"
click at [243, 258] on textarea at bounding box center [359, 266] width 314 height 35
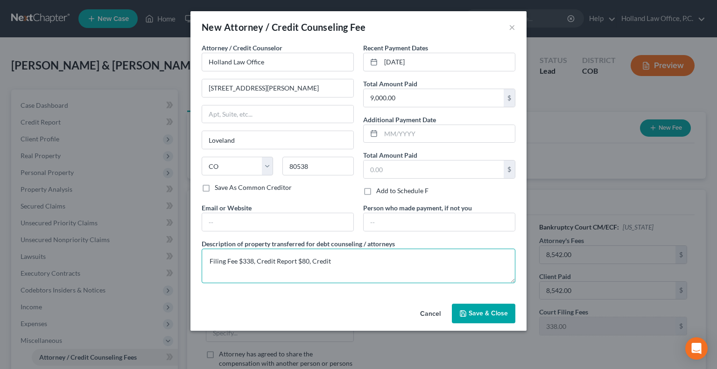
type textarea "Filing Fee $338, Credit Report $80, Credit"
click at [461, 312] on icon "button" at bounding box center [462, 313] width 7 height 7
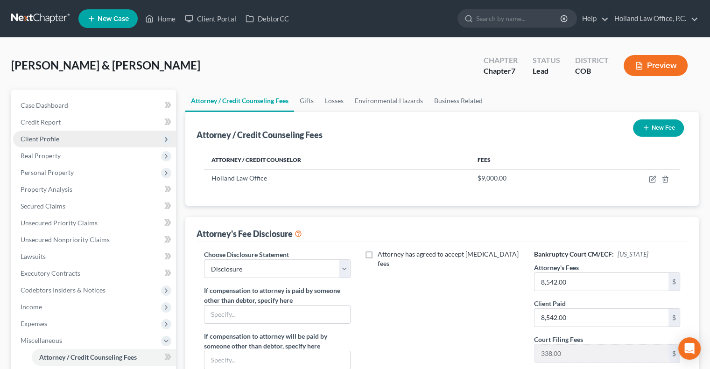
click at [47, 137] on span "Client Profile" at bounding box center [40, 139] width 39 height 8
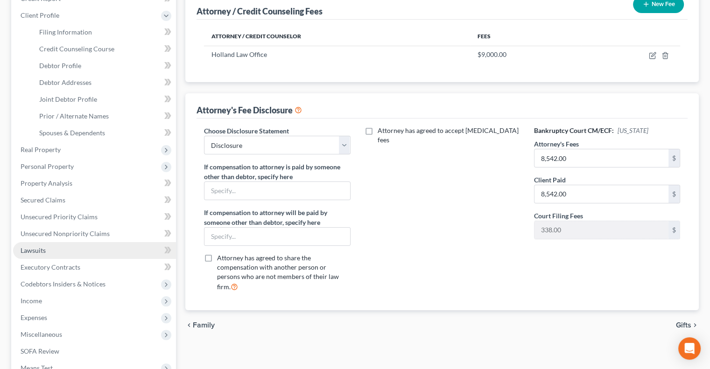
scroll to position [140, 0]
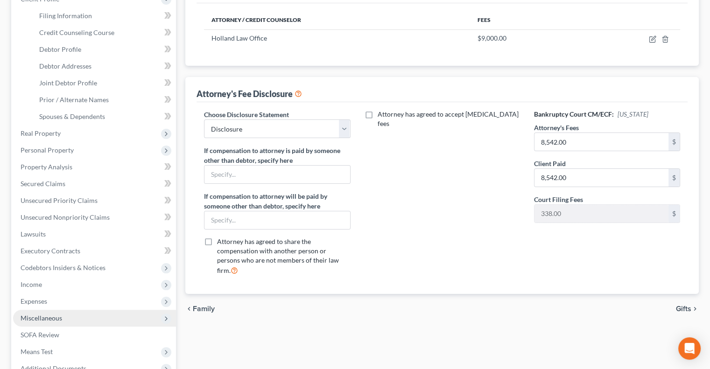
click at [56, 321] on span "Miscellaneous" at bounding box center [42, 318] width 42 height 8
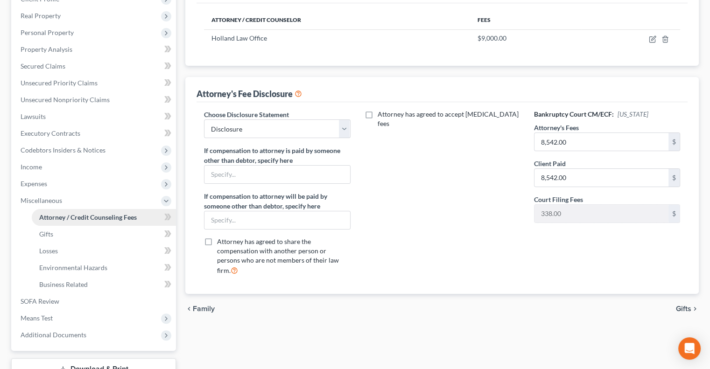
click at [90, 215] on span "Attorney / Credit Counseling Fees" at bounding box center [88, 217] width 98 height 8
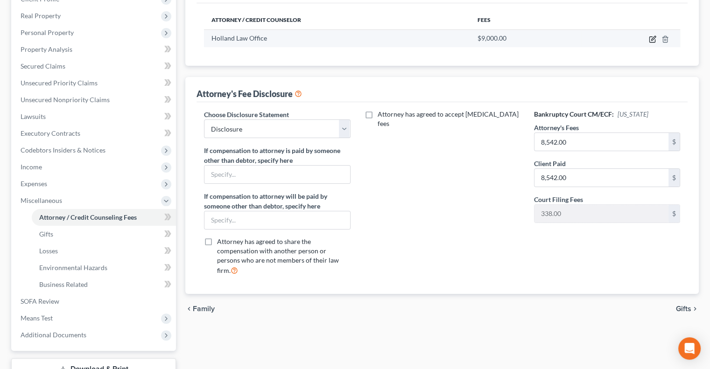
click at [653, 38] on icon "button" at bounding box center [653, 38] width 4 height 4
select select "5"
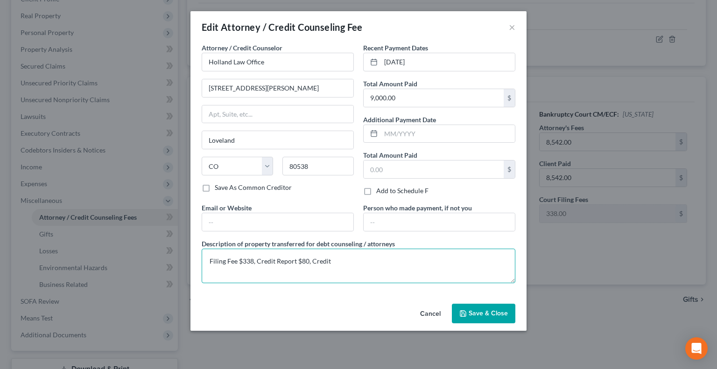
click at [345, 263] on textarea "Filing Fee $338, Credit Report $80, Credit" at bounding box center [359, 266] width 314 height 35
type textarea "Filing Fee $338, Credit Report $80, Credit Counseling $20, Financial Education …"
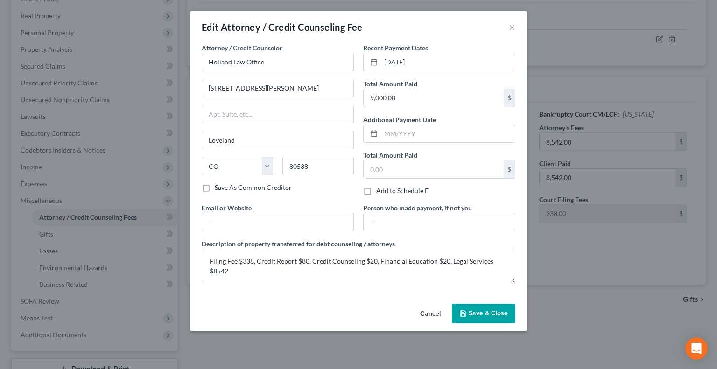
click at [473, 311] on span "Save & Close" at bounding box center [488, 313] width 39 height 8
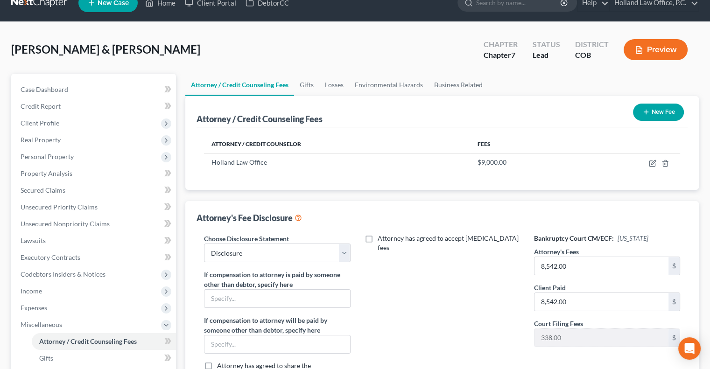
scroll to position [0, 0]
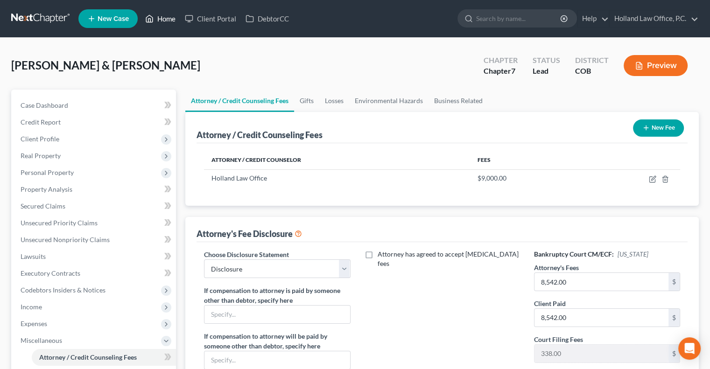
click at [167, 15] on link "Home" at bounding box center [160, 18] width 40 height 17
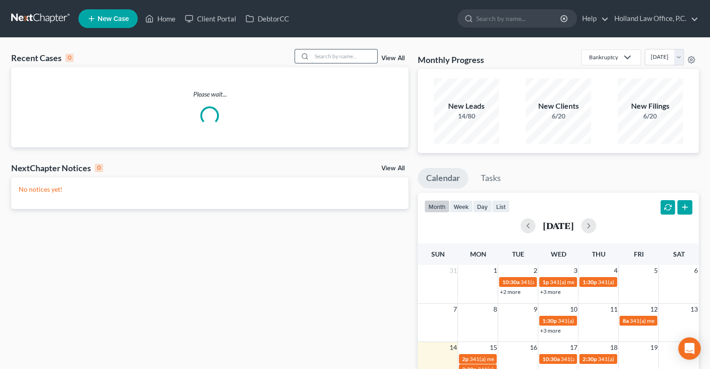
click at [366, 59] on input "search" at bounding box center [344, 56] width 65 height 14
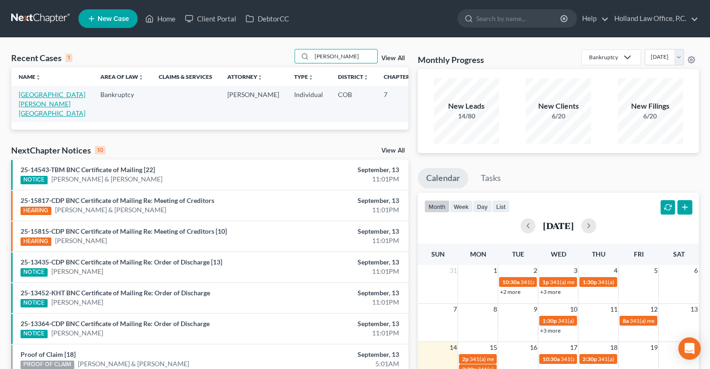
type input "[PERSON_NAME]"
click at [41, 95] on link "[GEOGRAPHIC_DATA][PERSON_NAME][GEOGRAPHIC_DATA]" at bounding box center [52, 104] width 67 height 27
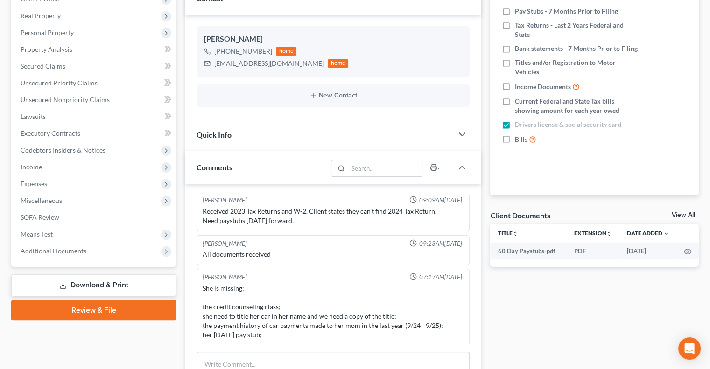
scroll to position [93, 0]
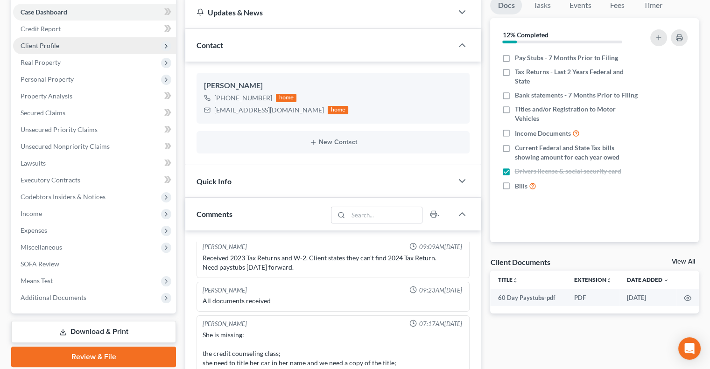
click at [62, 49] on span "Client Profile" at bounding box center [94, 45] width 163 height 17
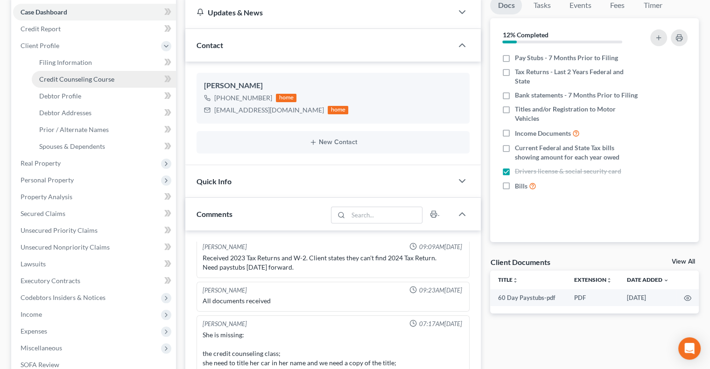
click at [62, 84] on link "Credit Counseling Course" at bounding box center [104, 79] width 144 height 17
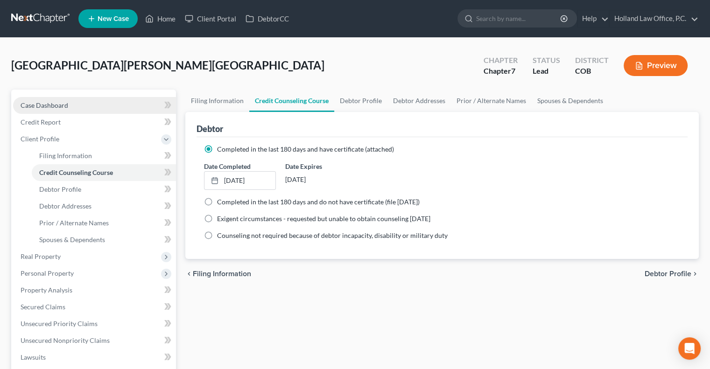
click at [99, 107] on link "Case Dashboard" at bounding box center [94, 105] width 163 height 17
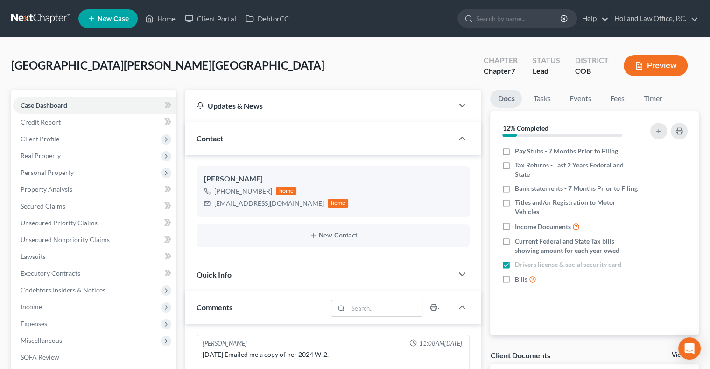
scroll to position [75, 0]
click at [616, 99] on link "Fees" at bounding box center [617, 99] width 30 height 18
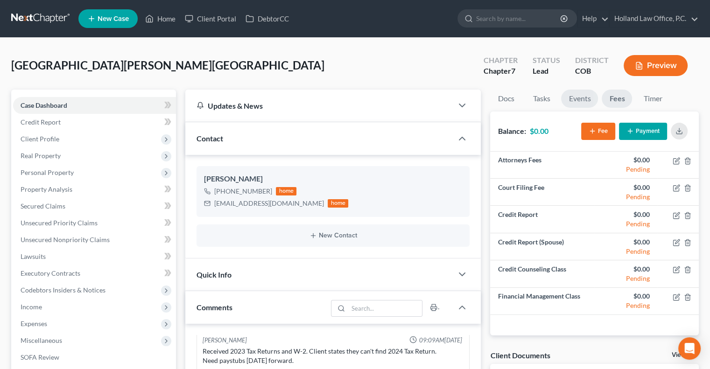
click at [581, 96] on link "Events" at bounding box center [579, 99] width 37 height 18
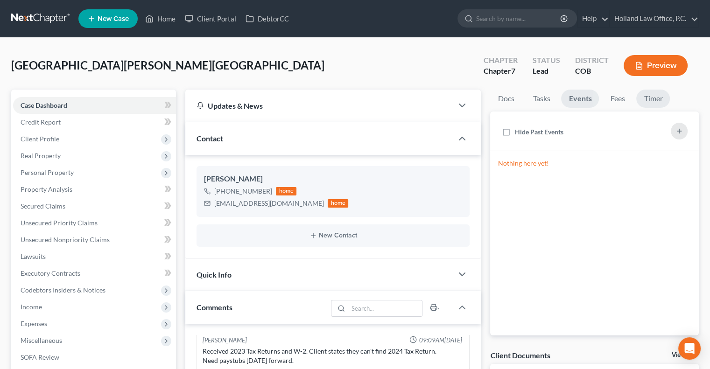
click at [648, 96] on link "Timer" at bounding box center [653, 99] width 34 height 18
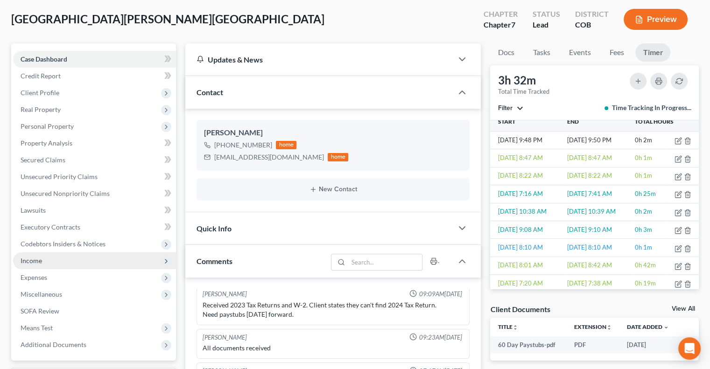
scroll to position [47, 0]
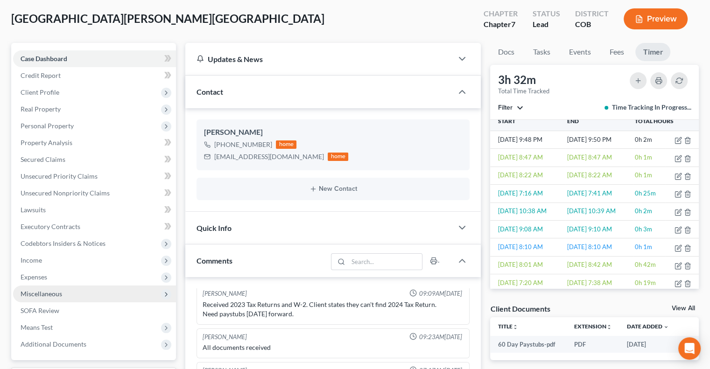
click at [54, 293] on span "Miscellaneous" at bounding box center [42, 294] width 42 height 8
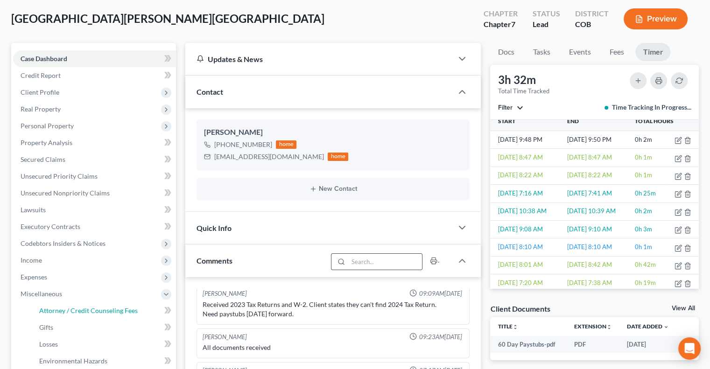
click at [107, 309] on span "Attorney / Credit Counseling Fees" at bounding box center [88, 311] width 98 height 8
select select "0"
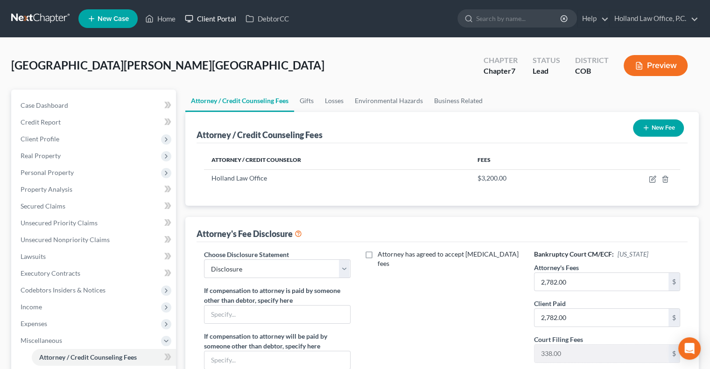
drag, startPoint x: 209, startPoint y: 17, endPoint x: 230, endPoint y: 22, distance: 21.5
click at [209, 17] on link "Client Portal" at bounding box center [210, 18] width 61 height 17
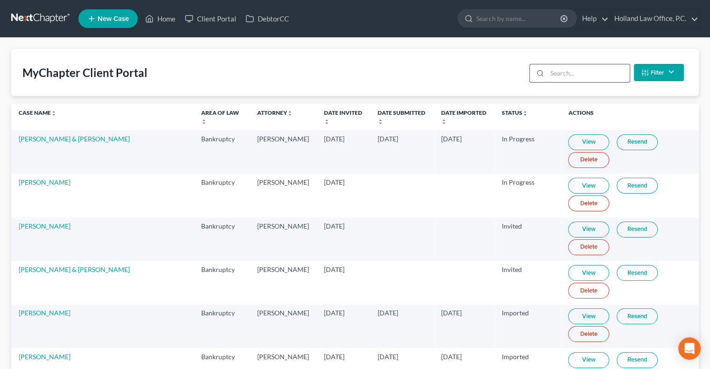
click at [554, 76] on input "search" at bounding box center [588, 73] width 83 height 18
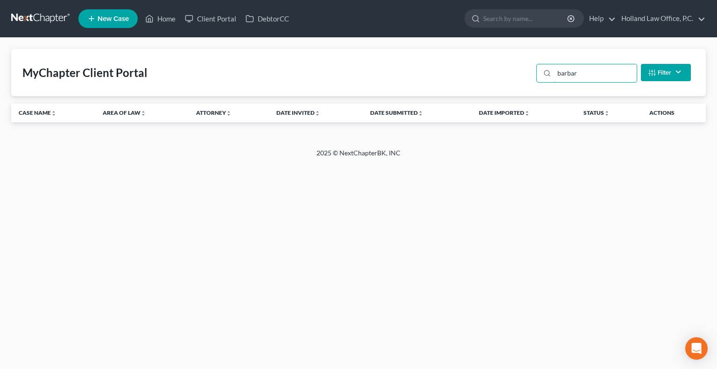
type input "barbar"
click at [165, 23] on link "Home" at bounding box center [160, 18] width 40 height 17
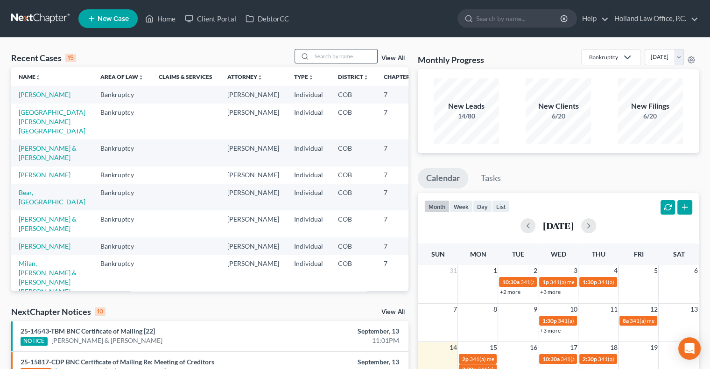
click at [326, 59] on input "search" at bounding box center [344, 56] width 65 height 14
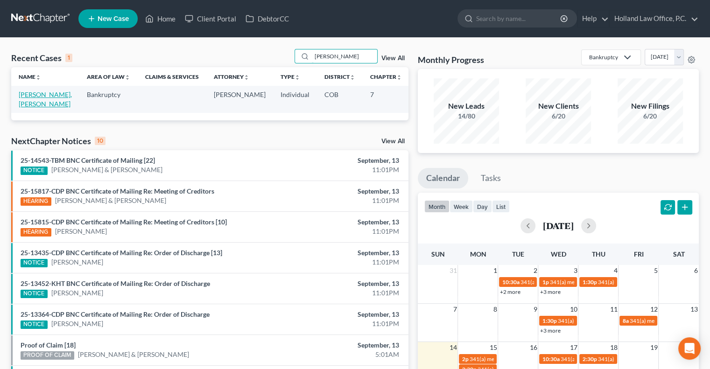
type input "[PERSON_NAME]"
click at [32, 98] on link "[PERSON_NAME], [PERSON_NAME]" at bounding box center [45, 99] width 53 height 17
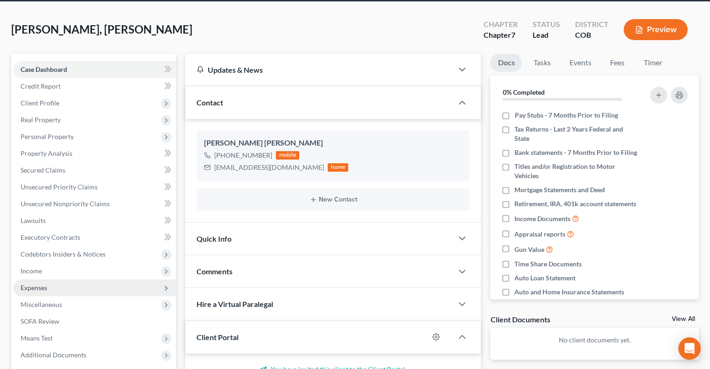
scroll to position [47, 0]
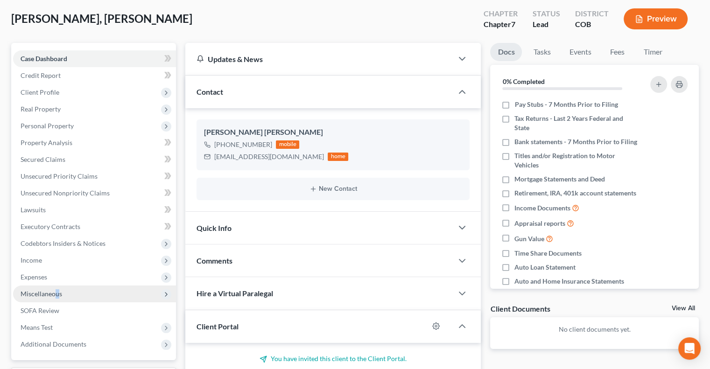
click at [58, 291] on span "Miscellaneous" at bounding box center [42, 294] width 42 height 8
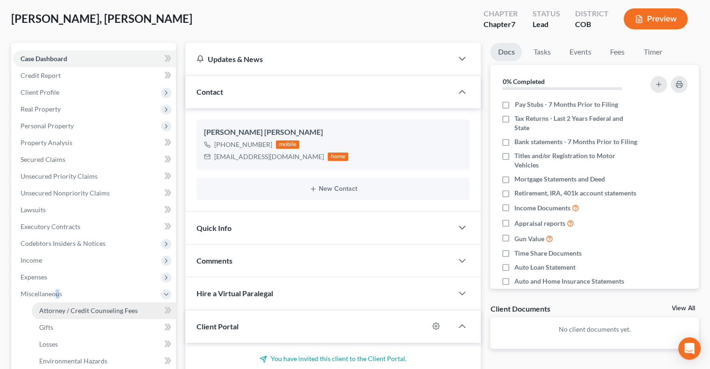
click at [72, 310] on span "Attorney / Credit Counseling Fees" at bounding box center [88, 311] width 98 height 8
